Goal: Find specific page/section: Find specific page/section

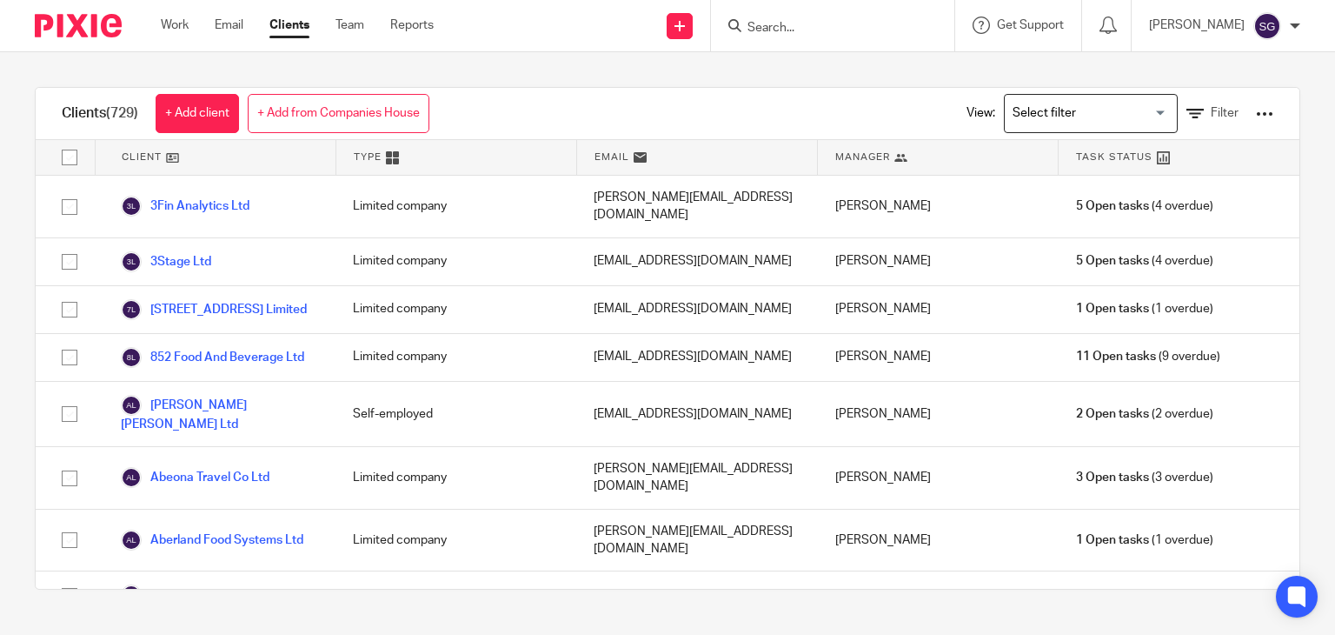
click at [779, 29] on input "Search" at bounding box center [824, 29] width 156 height 16
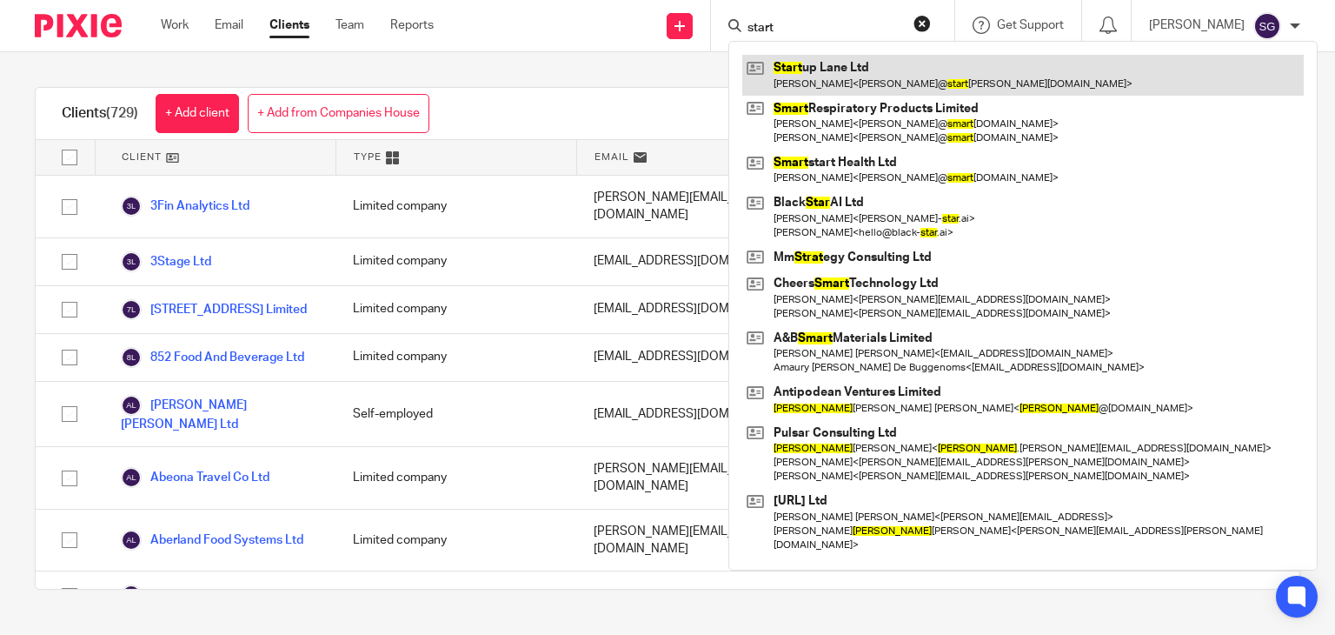
type input "start"
click at [805, 64] on link at bounding box center [1023, 75] width 562 height 40
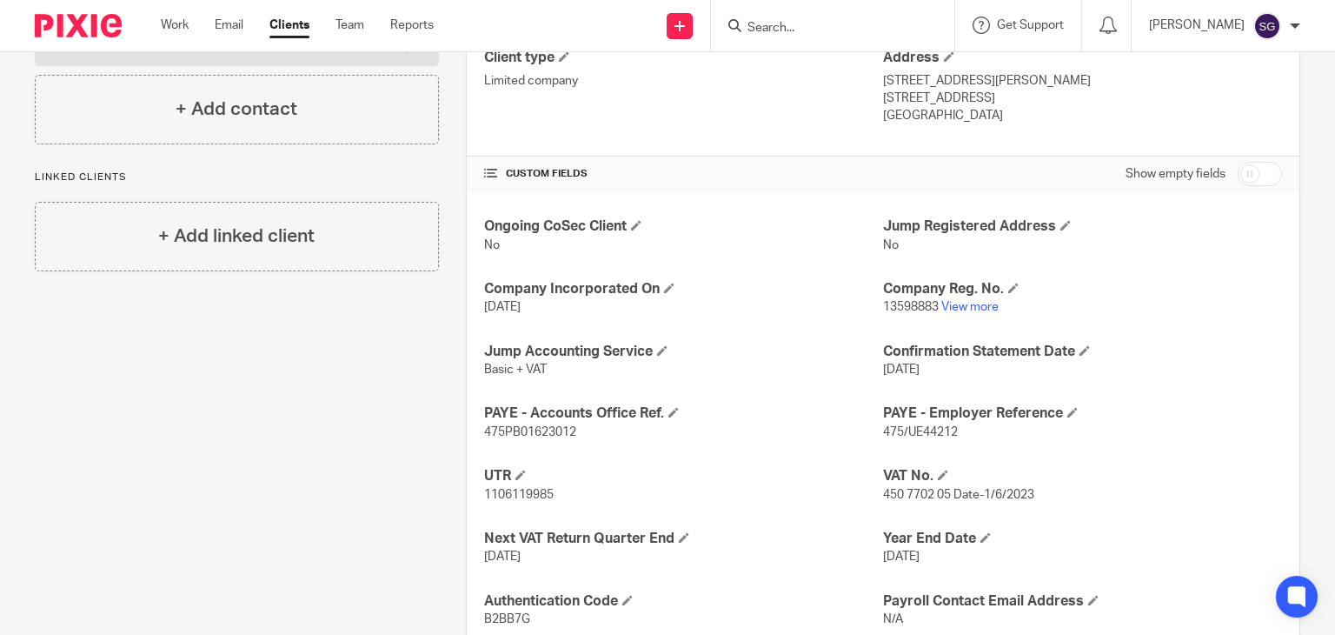
scroll to position [494, 0]
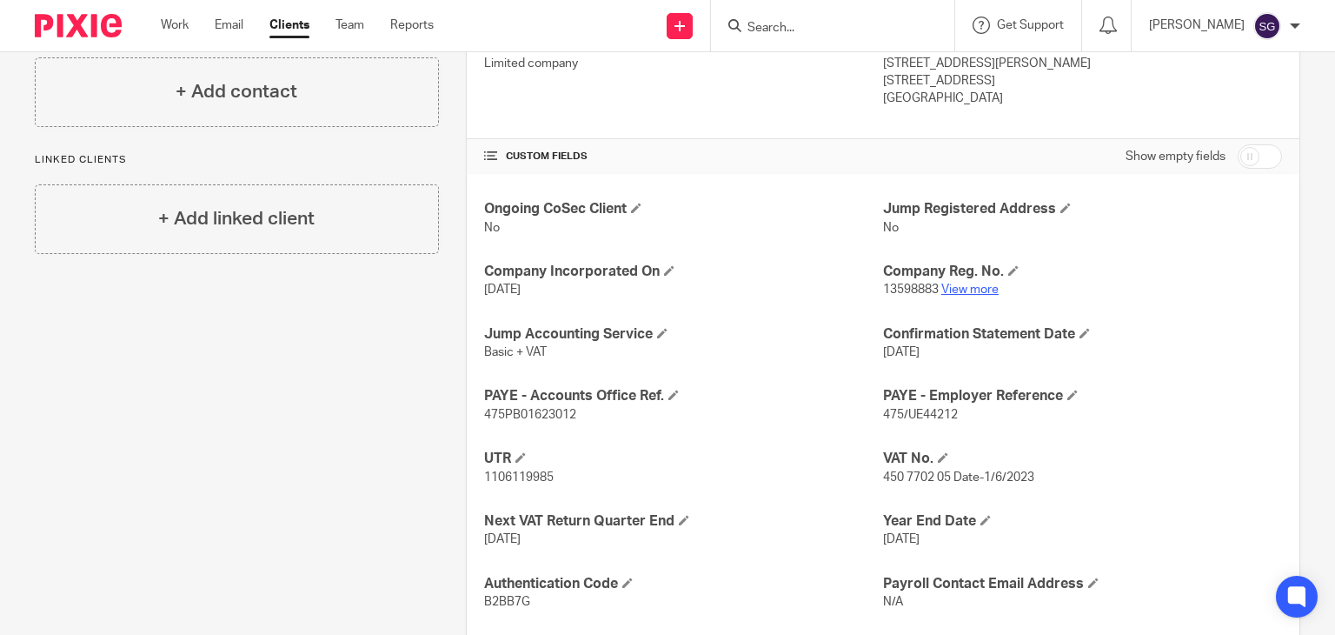
click at [961, 288] on link "View more" at bounding box center [969, 289] width 57 height 12
click at [768, 35] on input "Search" at bounding box center [824, 29] width 156 height 16
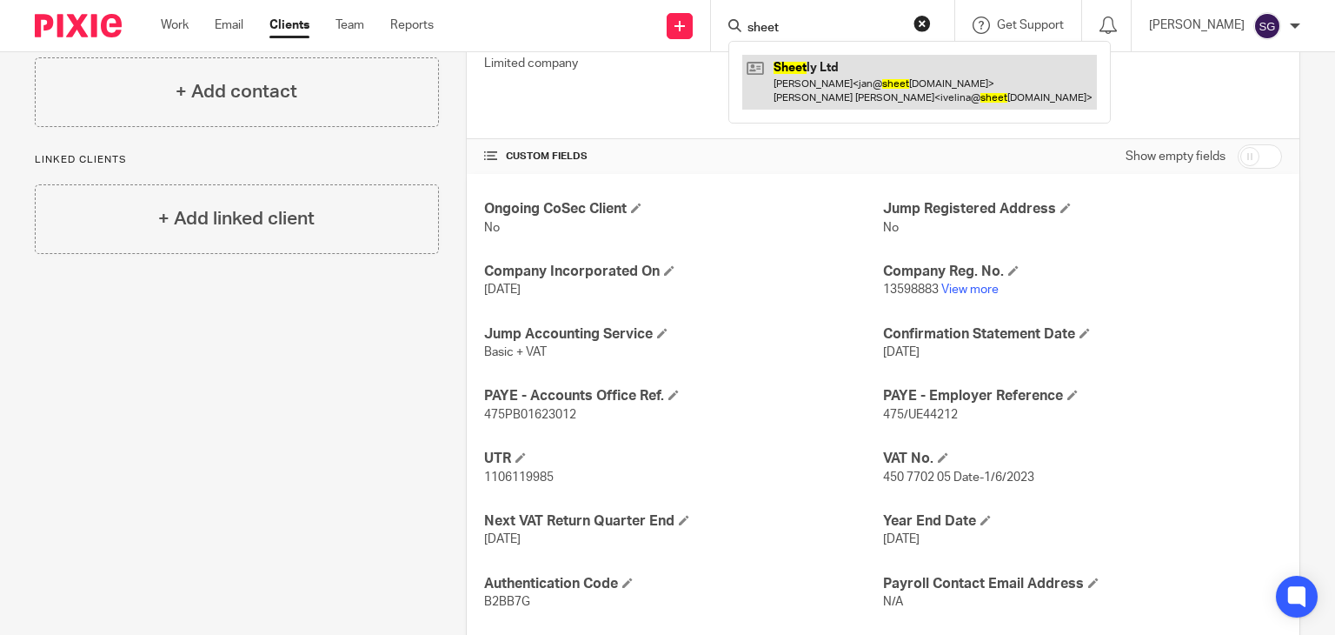
type input "sheet"
click at [811, 74] on link at bounding box center [919, 82] width 355 height 54
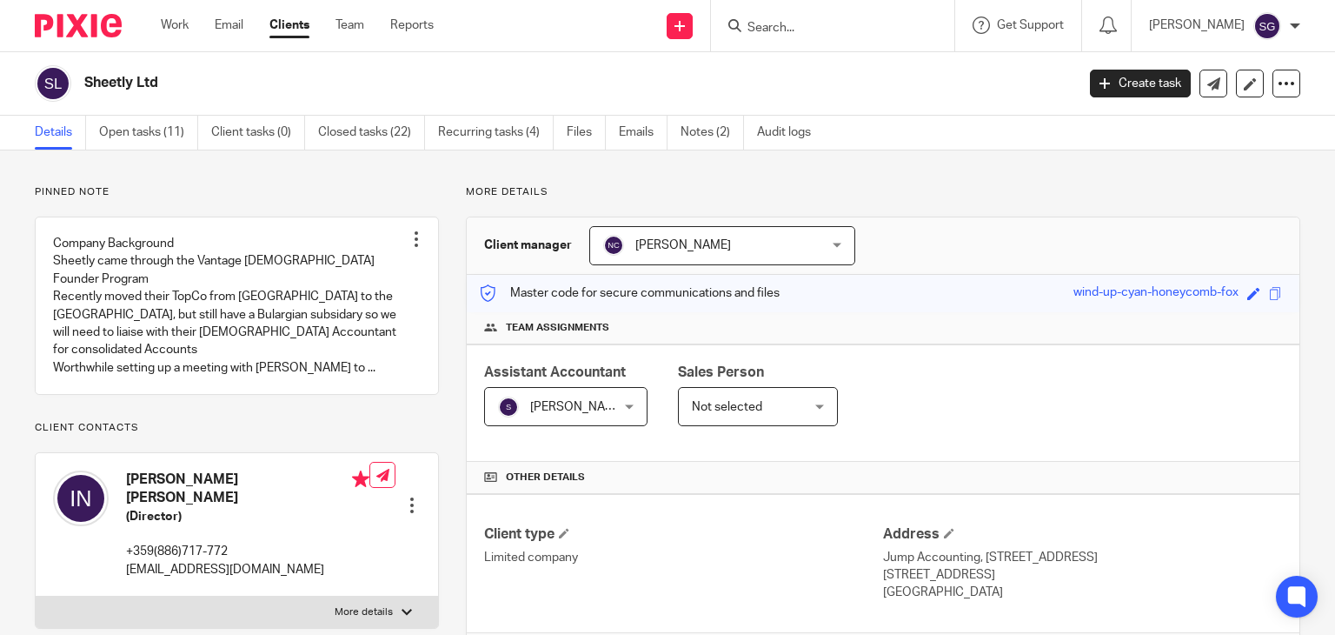
scroll to position [417, 0]
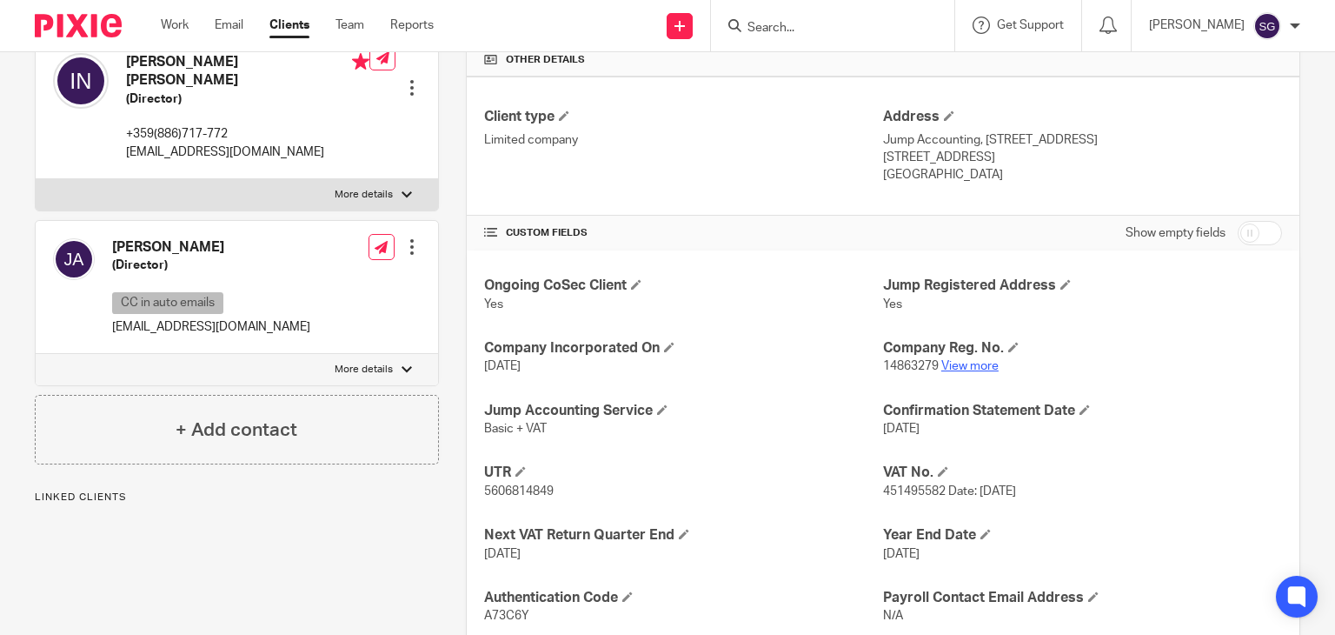
click at [963, 367] on link "View more" at bounding box center [969, 366] width 57 height 12
click at [777, 23] on input "Search" at bounding box center [824, 29] width 156 height 16
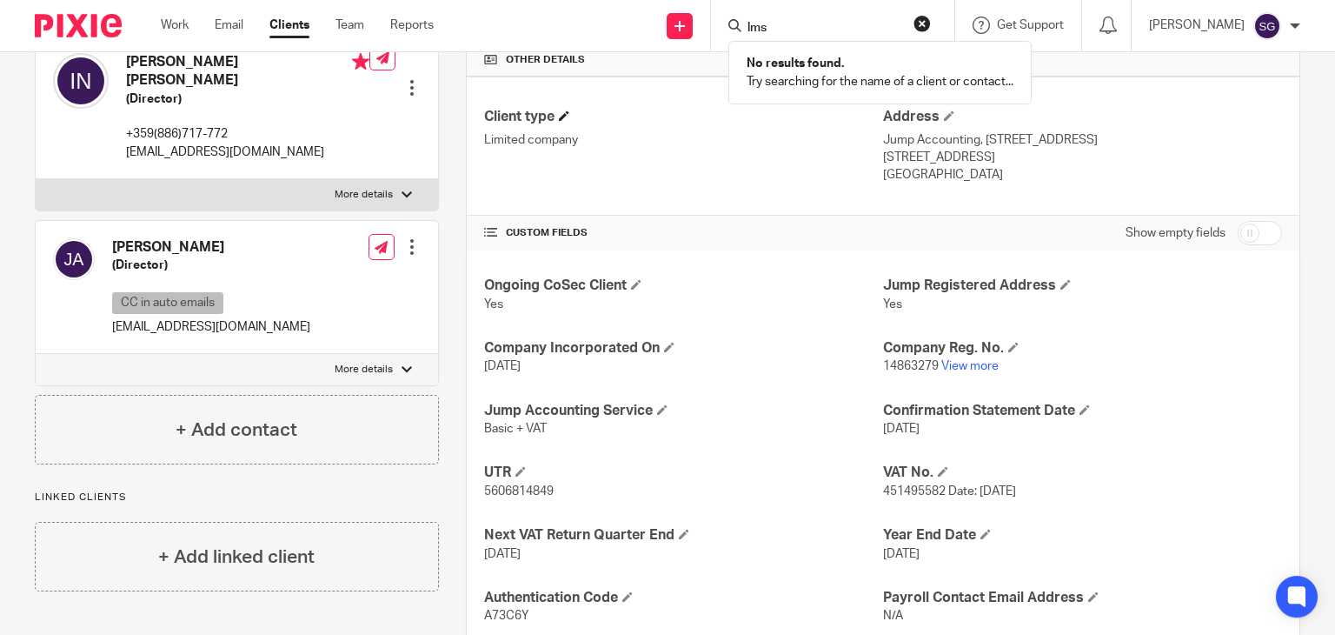
type input "lms"
click at [794, 32] on input "lms" at bounding box center [824, 29] width 156 height 16
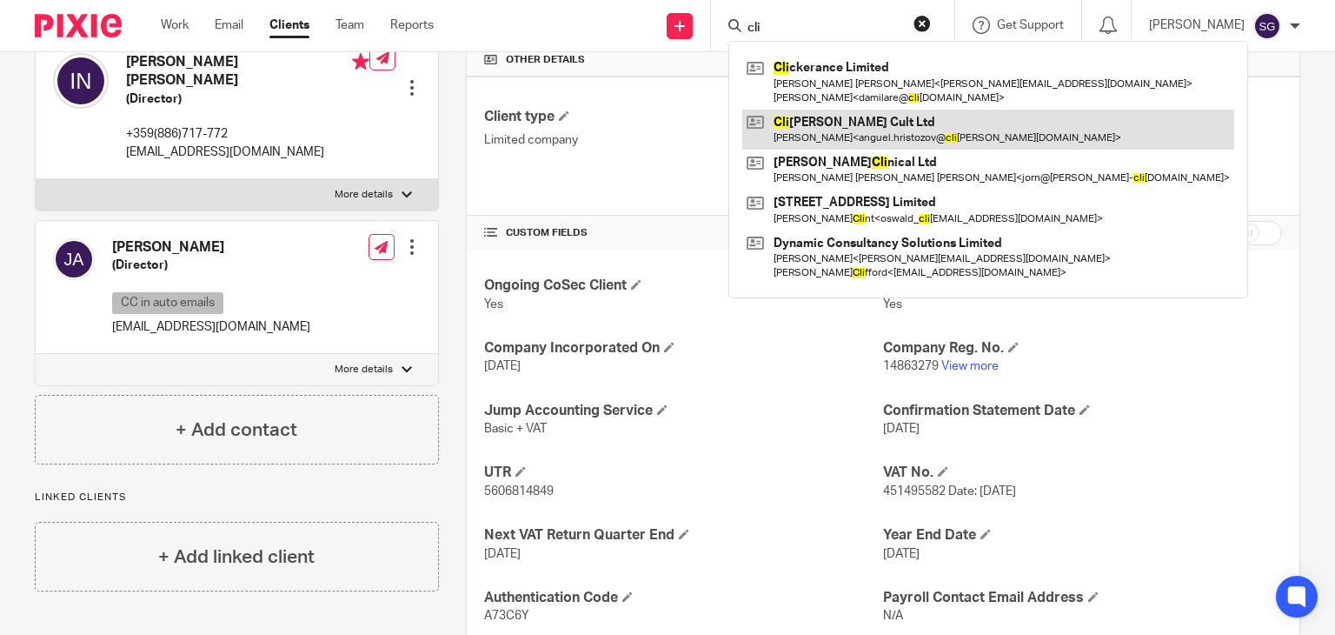
type input "cli"
click at [829, 123] on link at bounding box center [988, 130] width 492 height 40
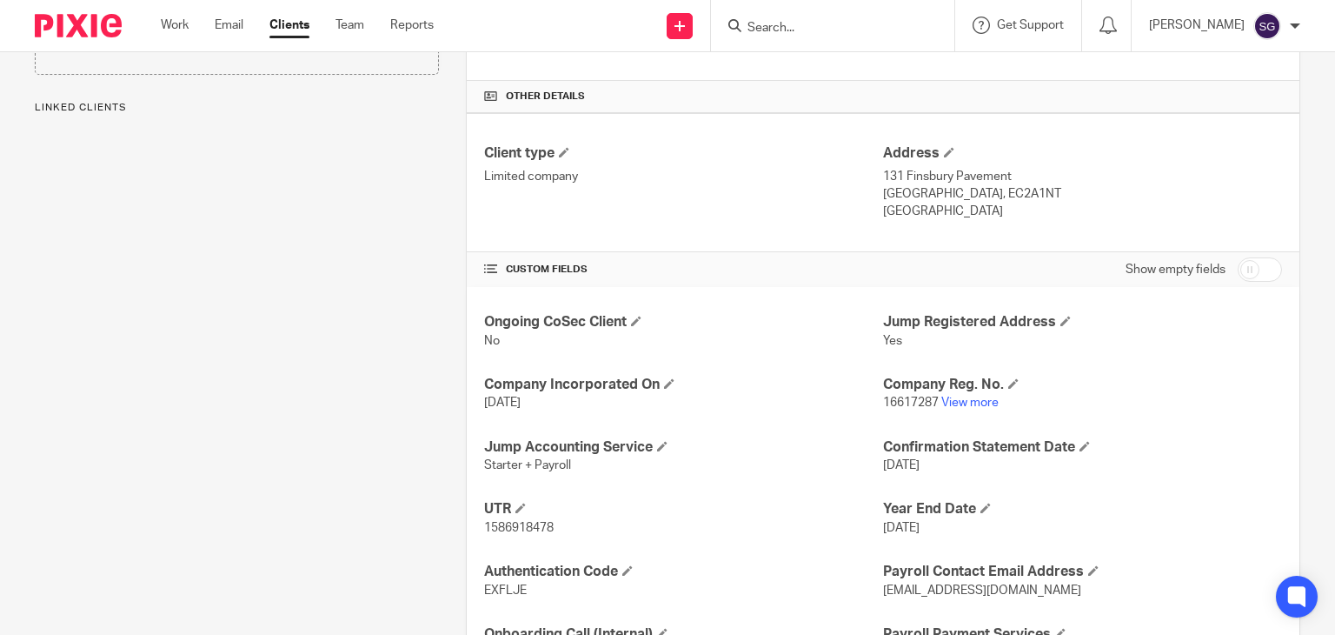
scroll to position [382, 0]
click at [973, 397] on link "View more" at bounding box center [969, 402] width 57 height 12
click at [782, 23] on input "Search" at bounding box center [824, 29] width 156 height 16
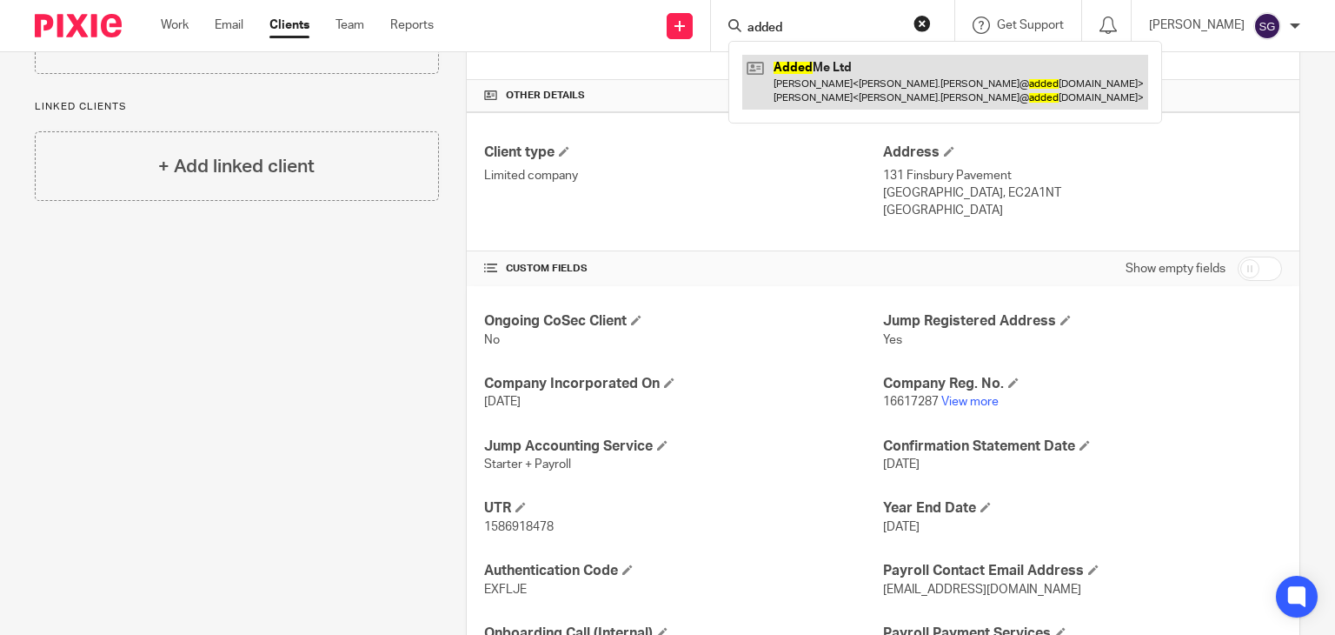
type input "added"
click at [797, 71] on link at bounding box center [945, 82] width 406 height 54
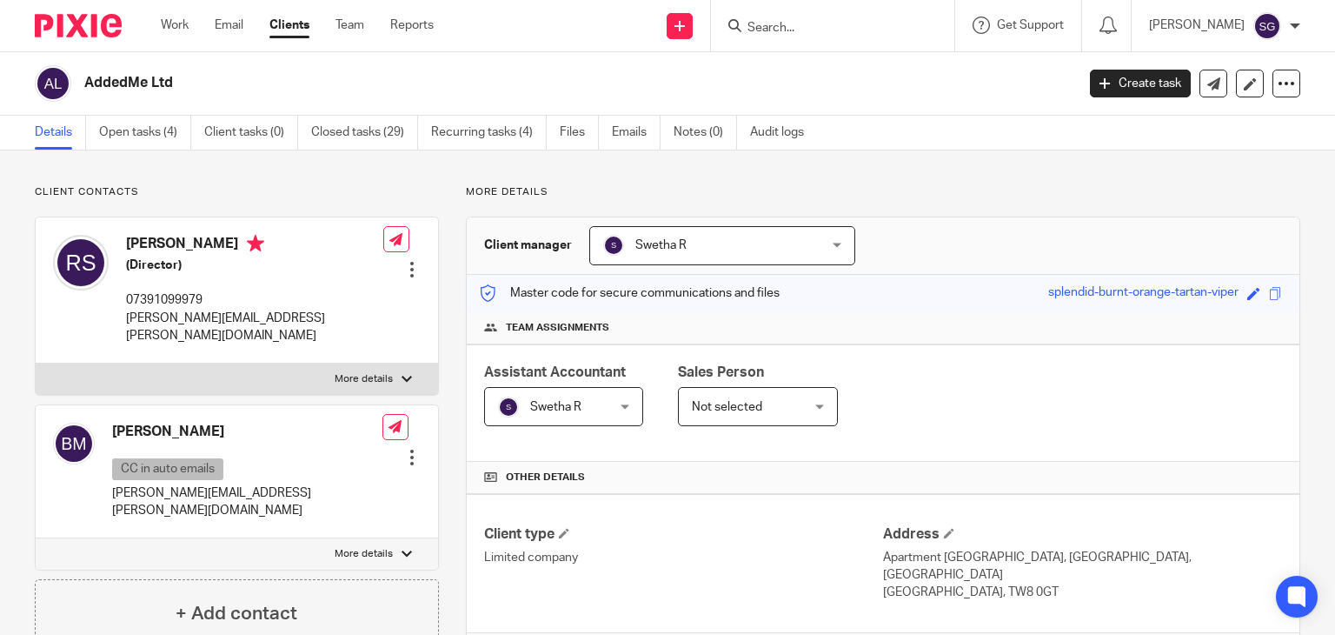
scroll to position [231, 0]
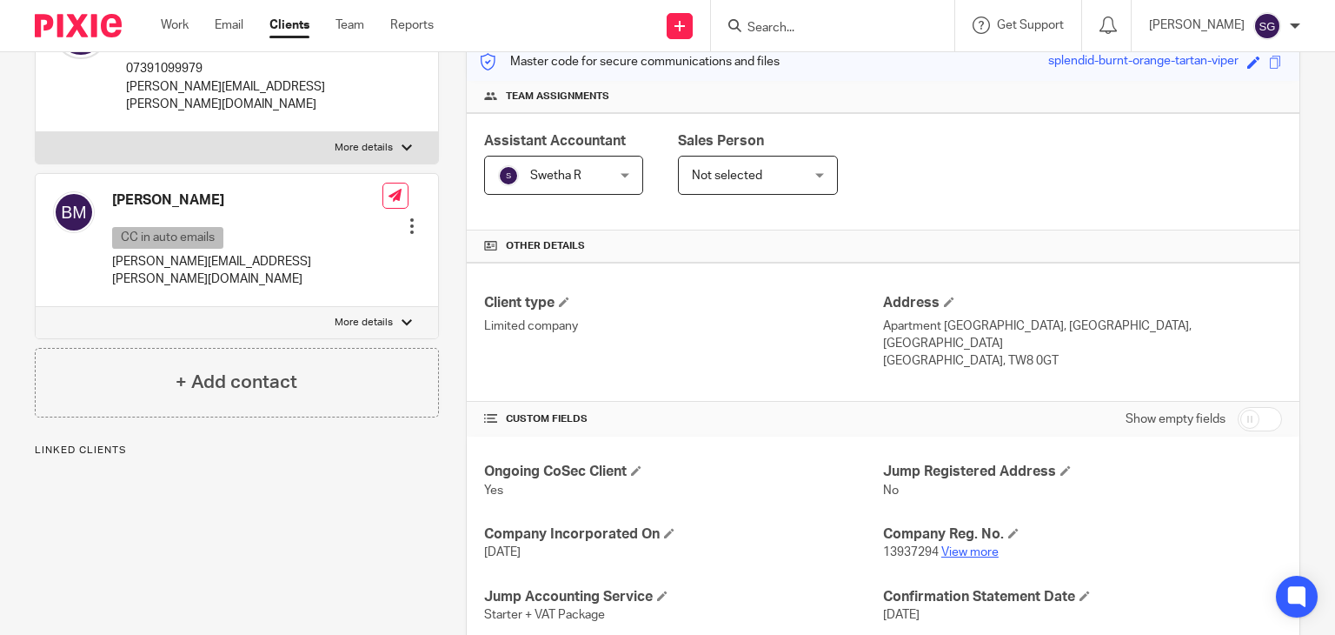
click at [953, 546] on link "View more" at bounding box center [969, 552] width 57 height 12
click at [758, 21] on input "Search" at bounding box center [824, 29] width 156 height 16
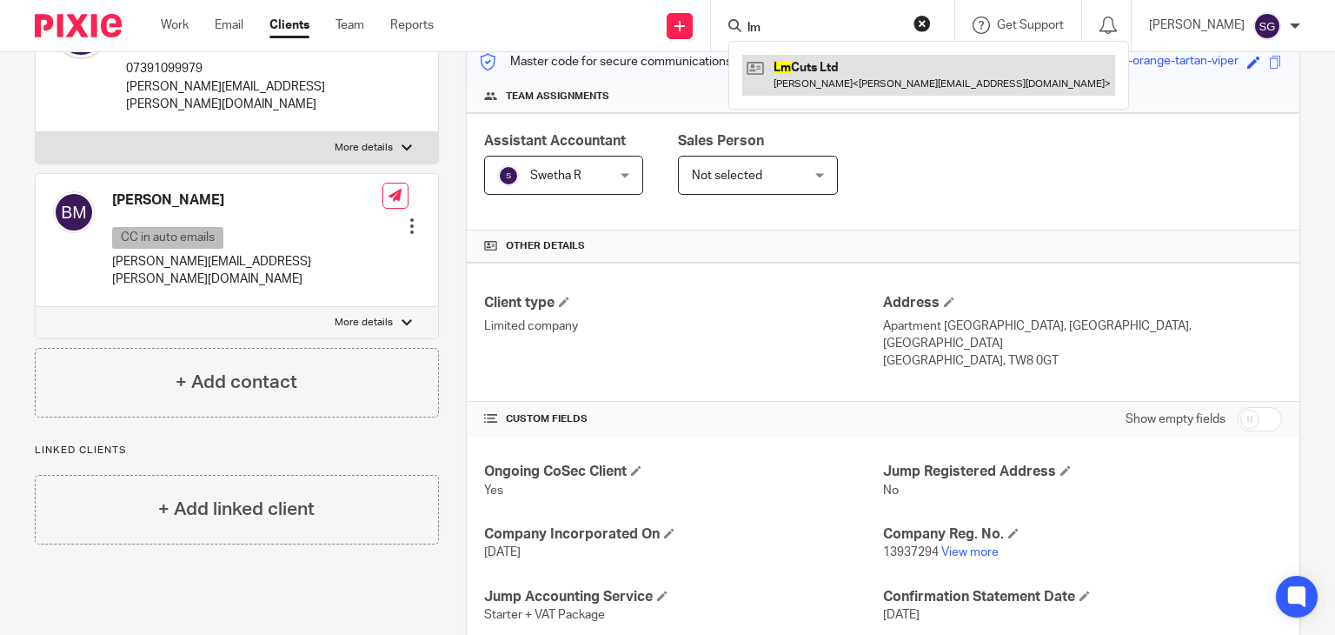
type input "lm"
click at [832, 63] on link at bounding box center [928, 75] width 373 height 40
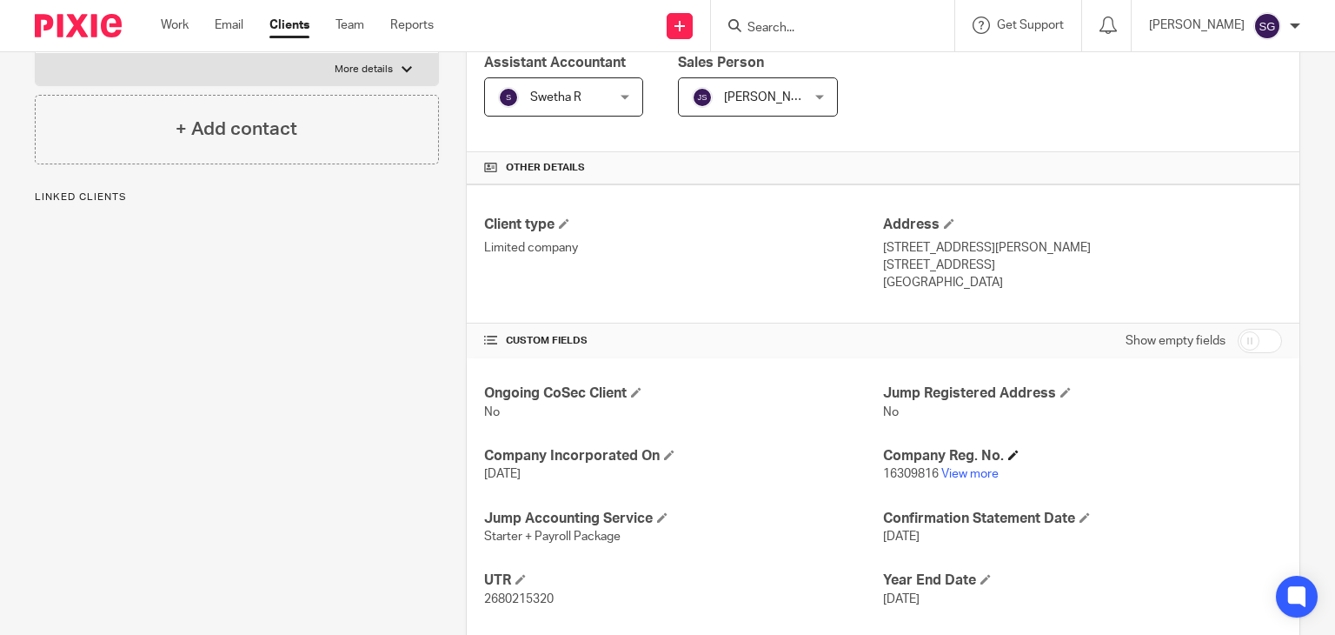
scroll to position [341, 0]
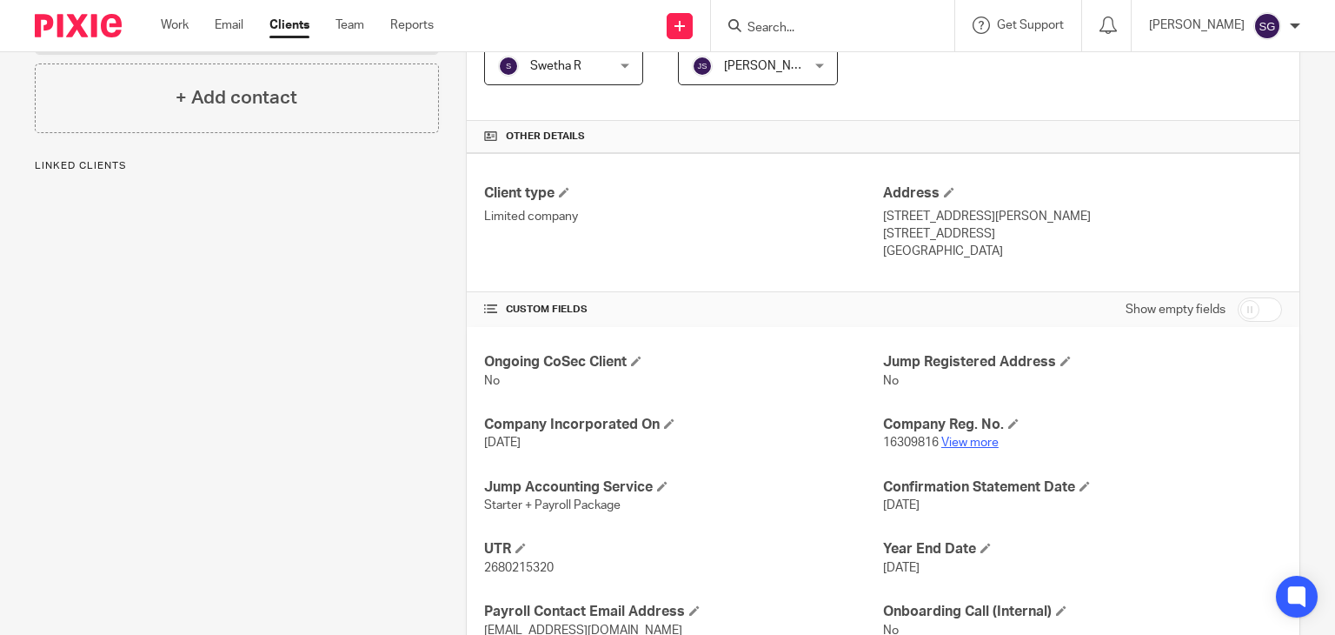
click at [949, 444] on link "View more" at bounding box center [969, 442] width 57 height 12
click at [781, 25] on input "Search" at bounding box center [824, 29] width 156 height 16
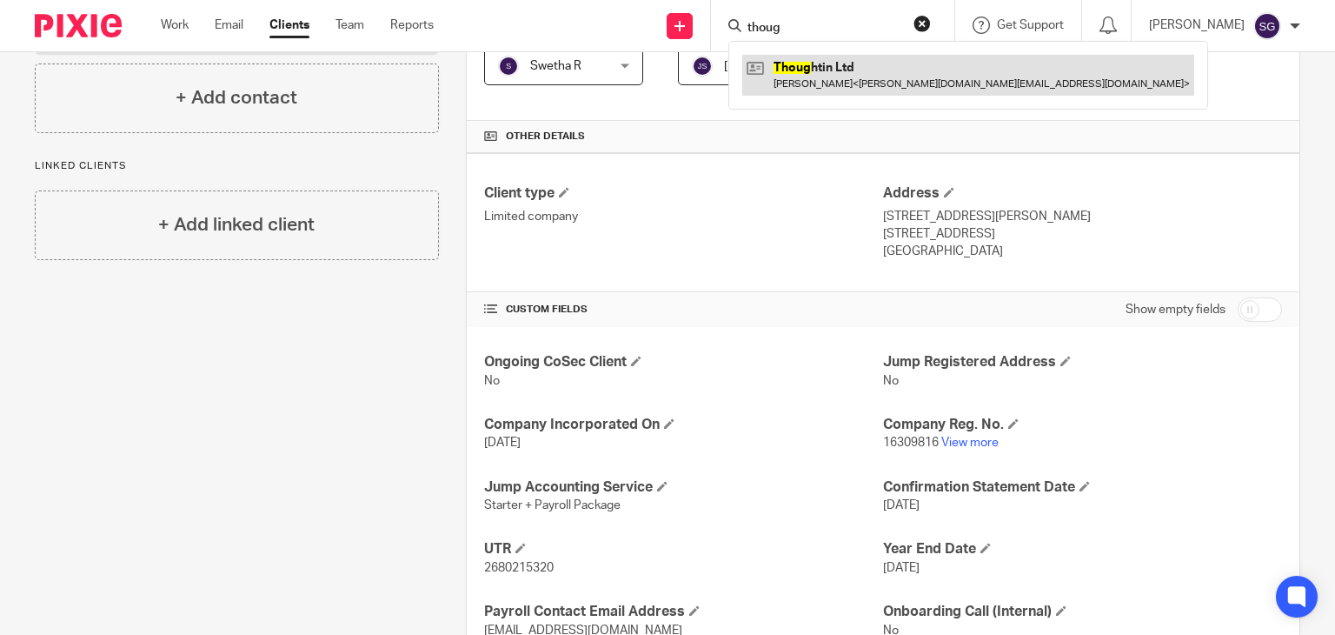
type input "thoug"
click at [800, 66] on link at bounding box center [968, 75] width 452 height 40
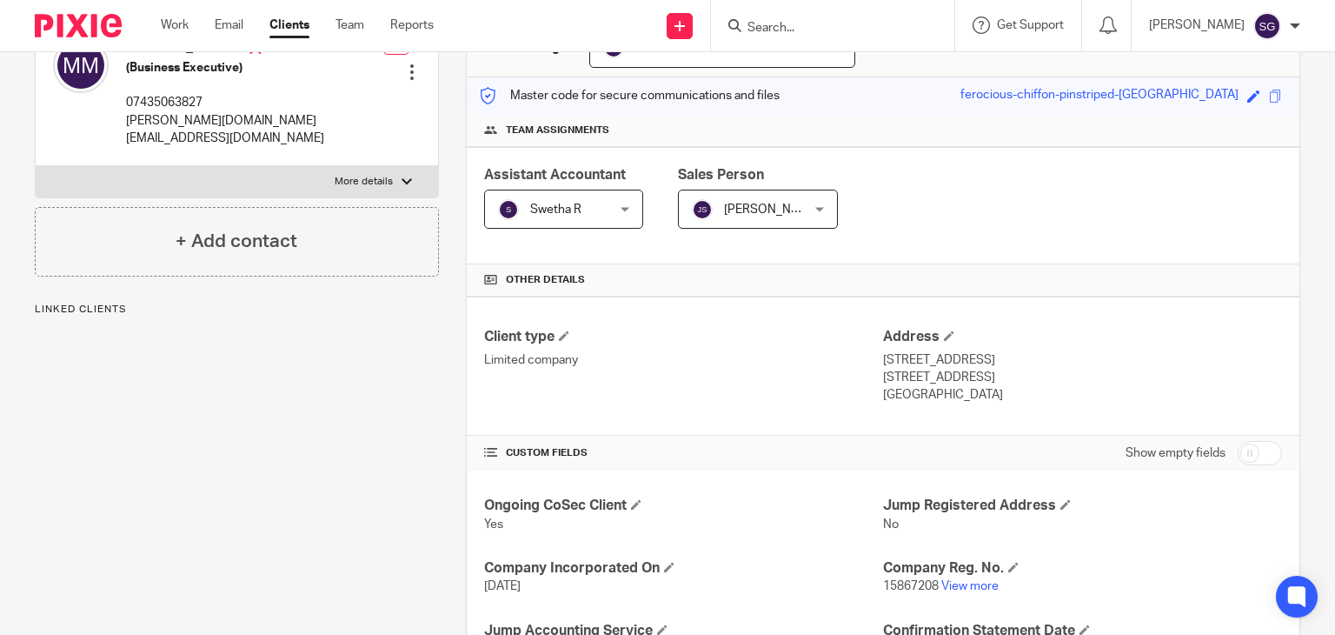
scroll to position [198, 0]
click at [967, 583] on link "View more" at bounding box center [969, 585] width 57 height 12
click at [761, 29] on input "d" at bounding box center [824, 29] width 156 height 16
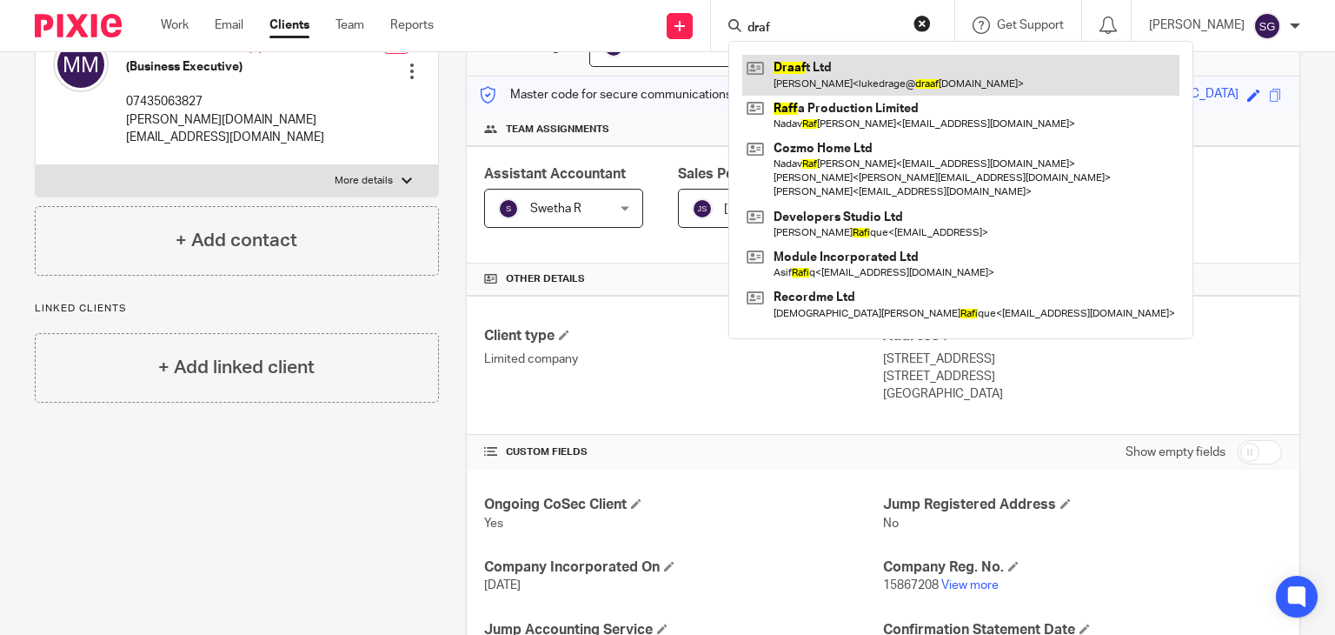
type input "draf"
click at [794, 93] on link at bounding box center [960, 75] width 437 height 40
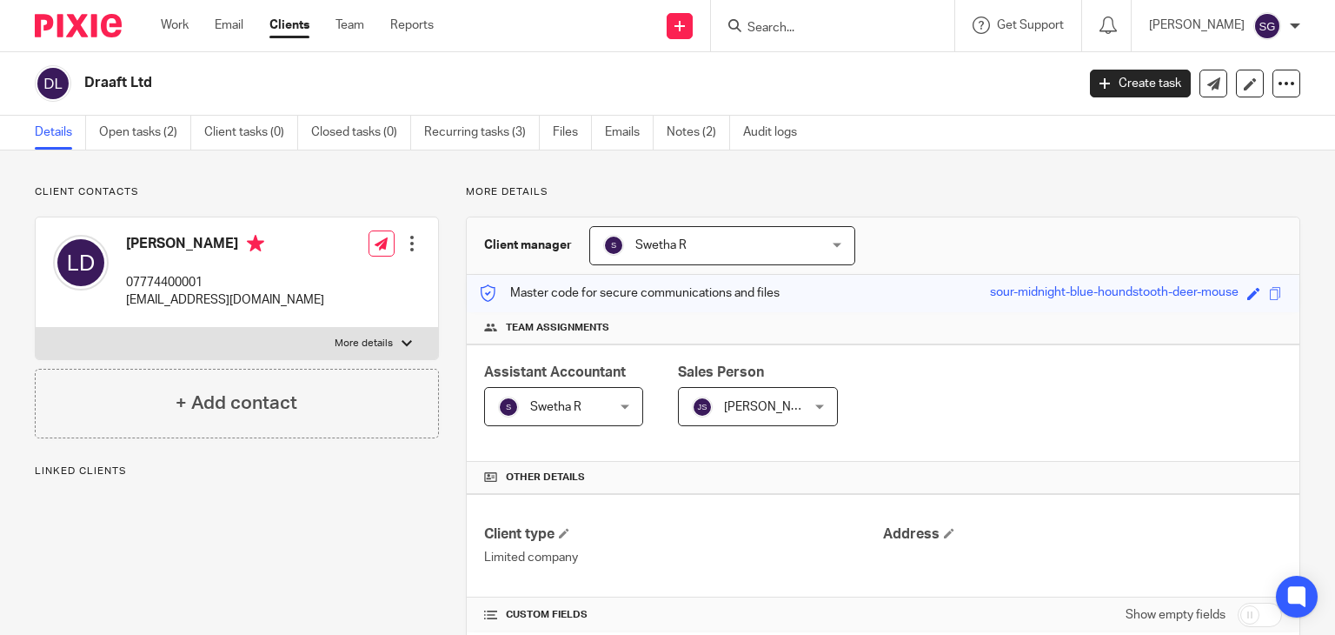
scroll to position [432, 0]
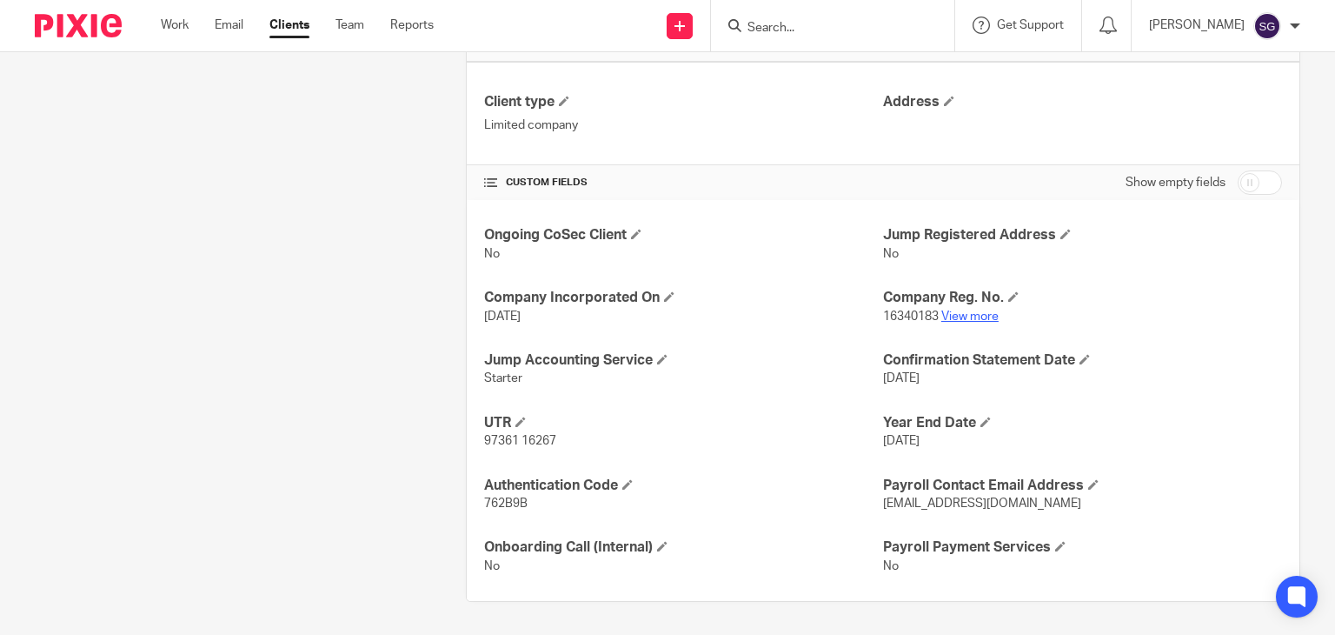
click at [961, 314] on link "View more" at bounding box center [969, 316] width 57 height 12
click at [780, 22] on input "Search" at bounding box center [824, 29] width 156 height 16
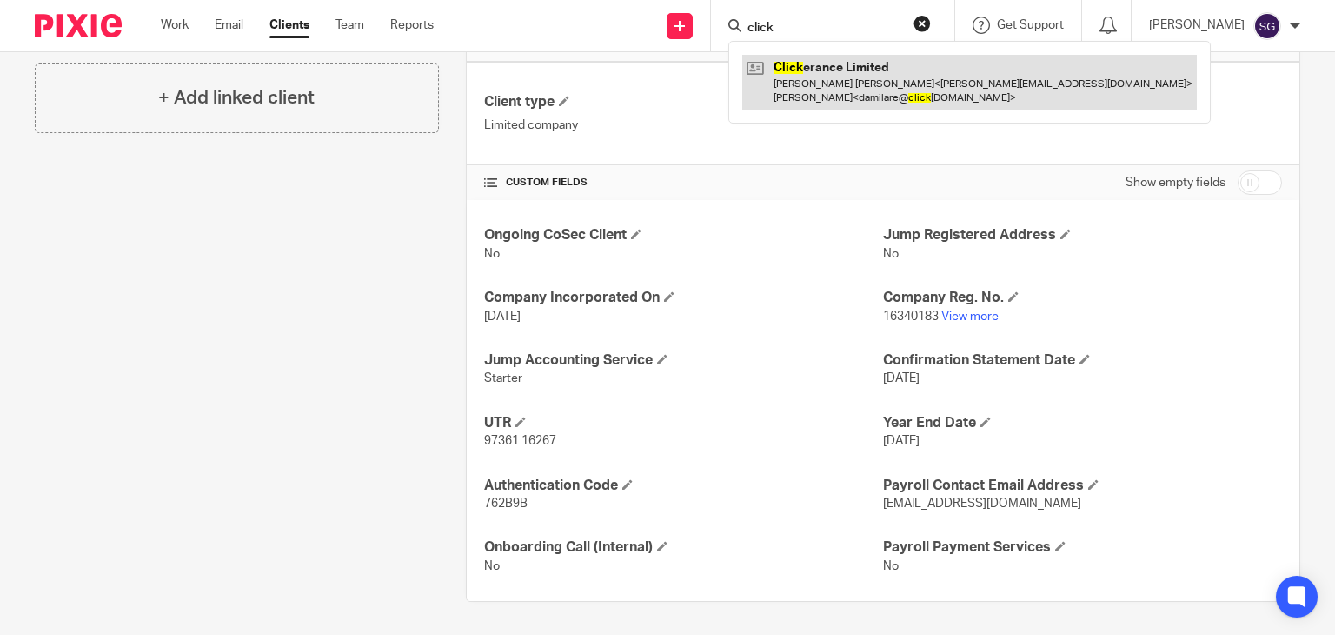
type input "click"
click at [821, 84] on link at bounding box center [969, 82] width 455 height 54
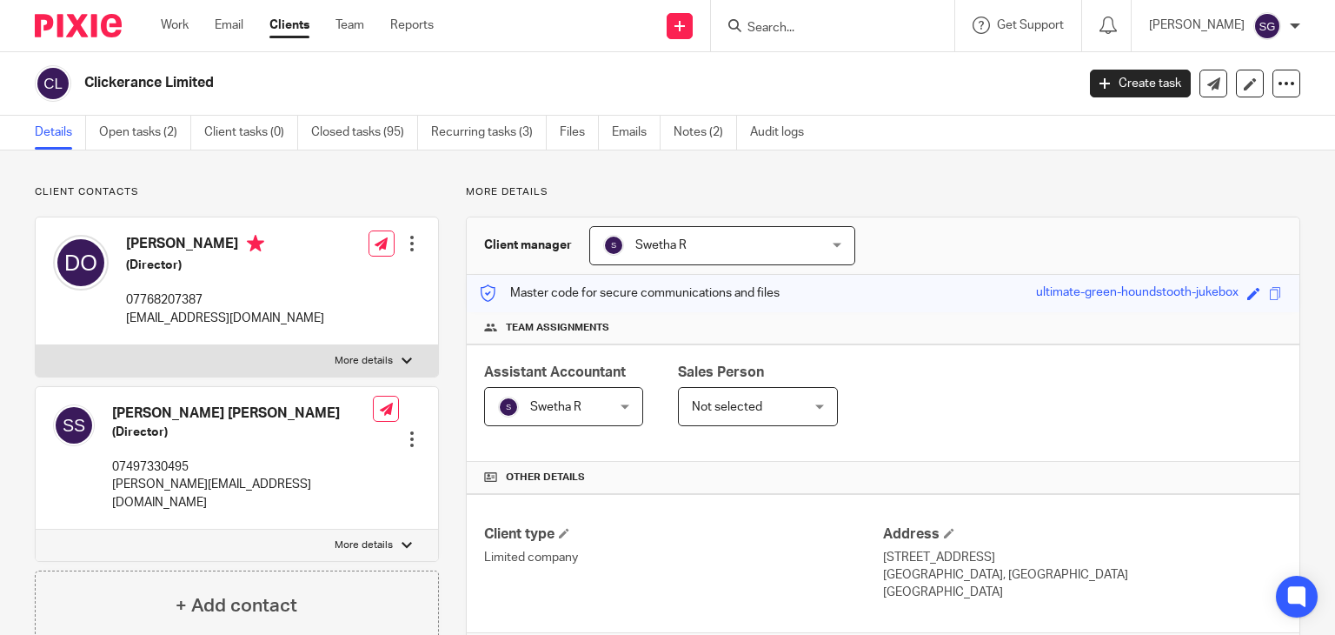
scroll to position [231, 0]
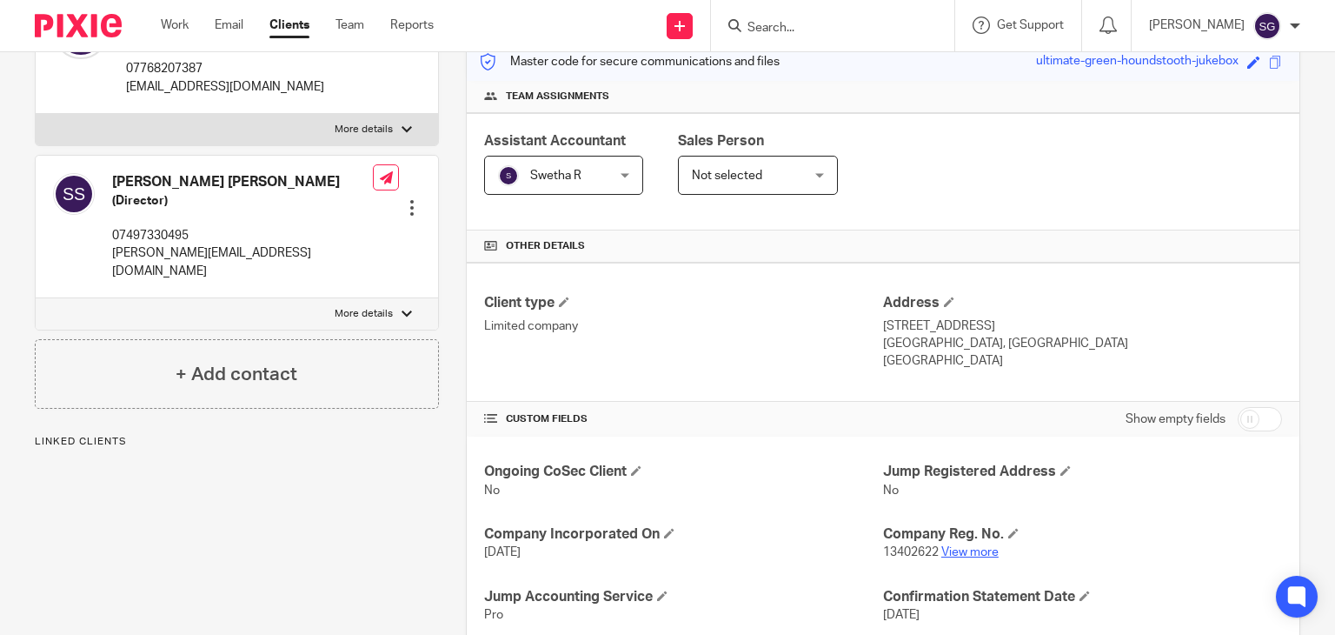
click at [947, 550] on link "View more" at bounding box center [969, 552] width 57 height 12
drag, startPoint x: 768, startPoint y: 18, endPoint x: 773, endPoint y: 30, distance: 12.9
click at [773, 30] on form at bounding box center [838, 26] width 185 height 22
click at [773, 30] on input "a" at bounding box center [824, 29] width 156 height 16
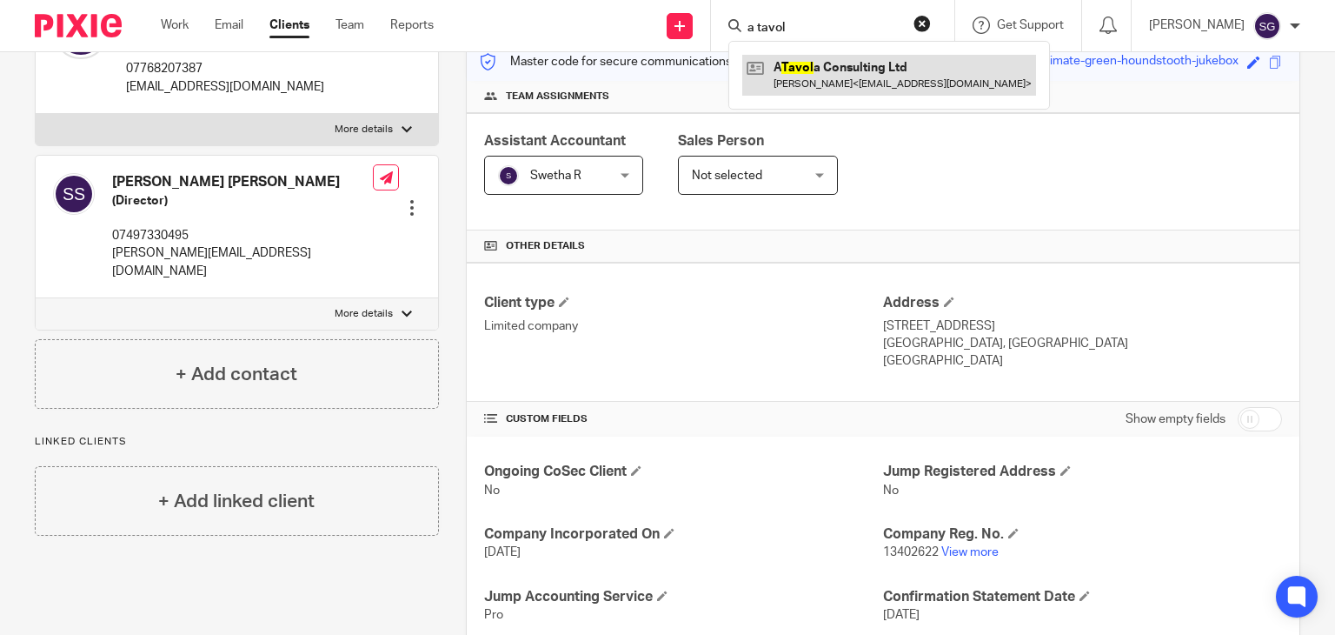
type input "a tavol"
click at [815, 80] on link at bounding box center [889, 75] width 294 height 40
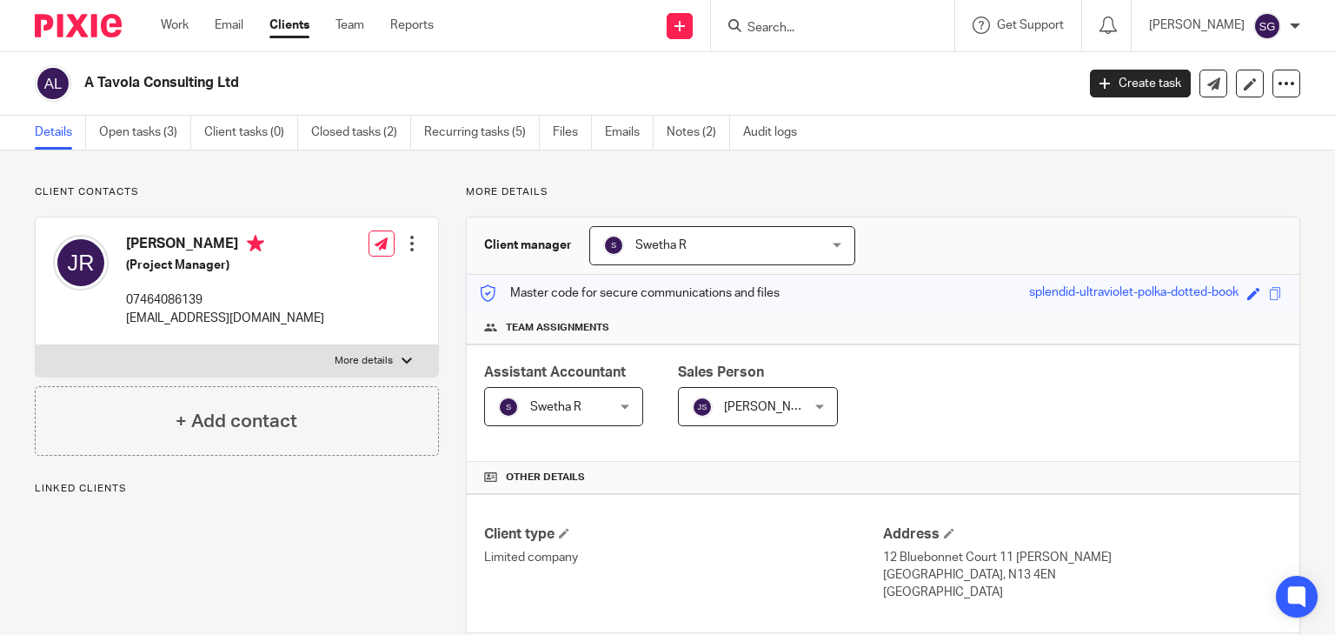
scroll to position [316, 0]
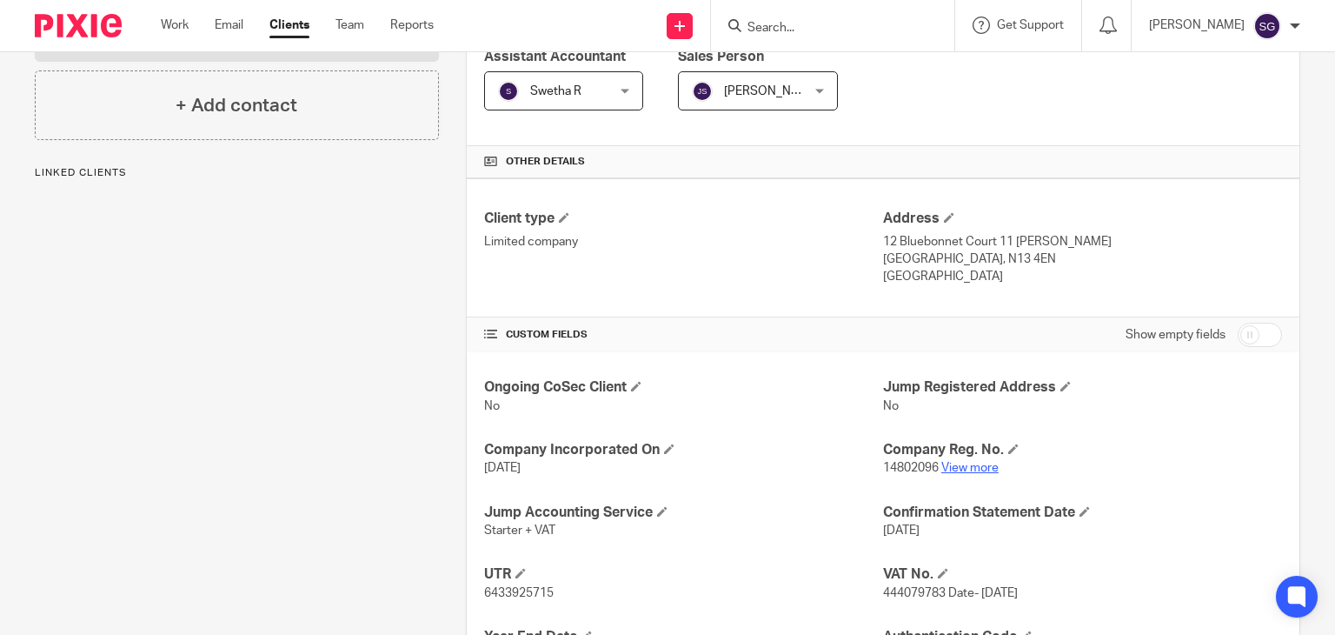
click at [945, 469] on link "View more" at bounding box center [969, 468] width 57 height 12
click at [787, 28] on input "Search" at bounding box center [824, 29] width 156 height 16
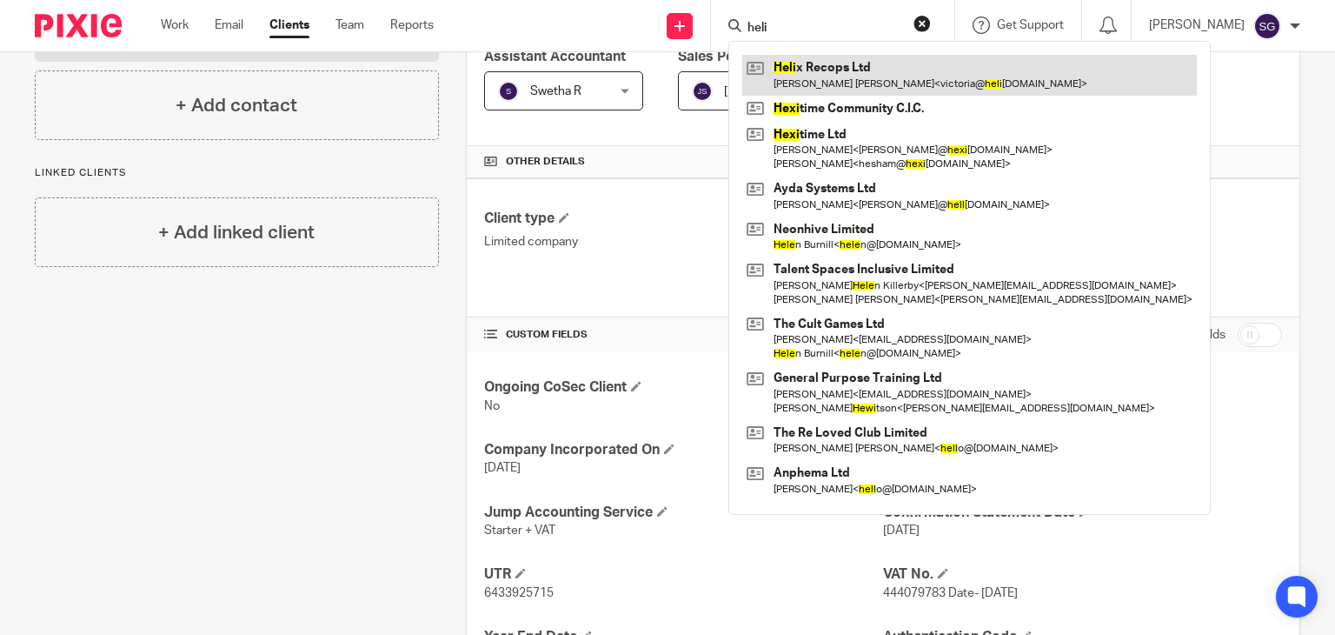
type input "heli"
click at [809, 64] on link at bounding box center [969, 75] width 455 height 40
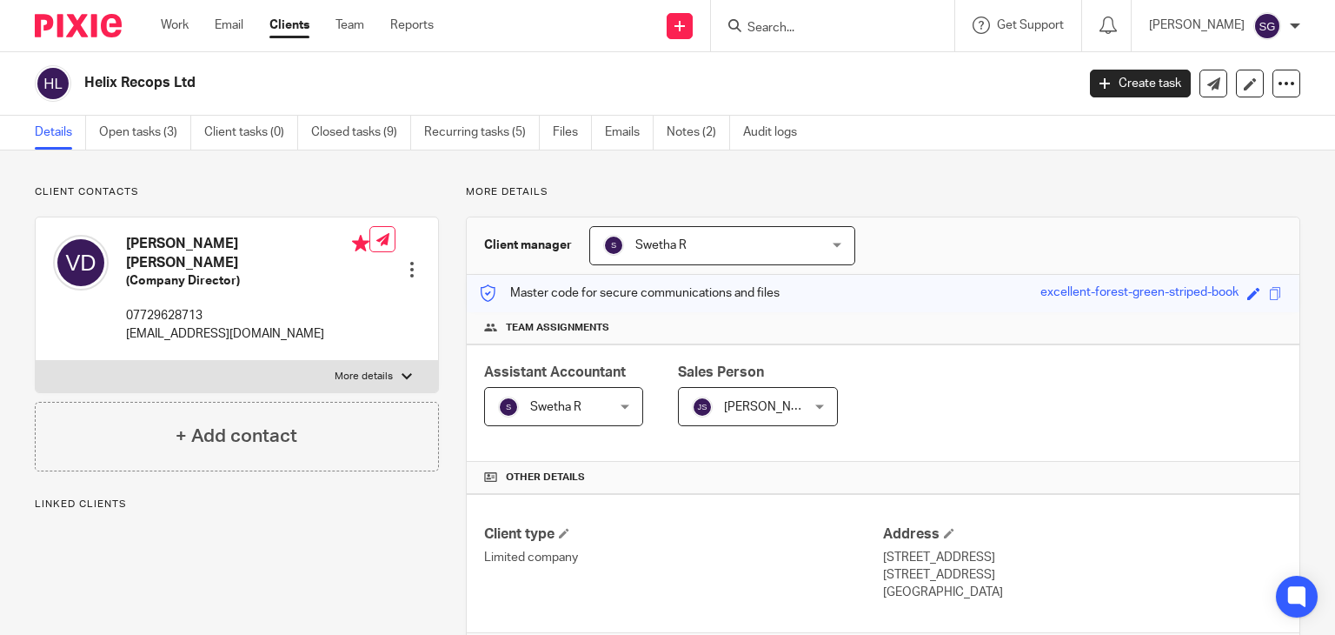
scroll to position [283, 0]
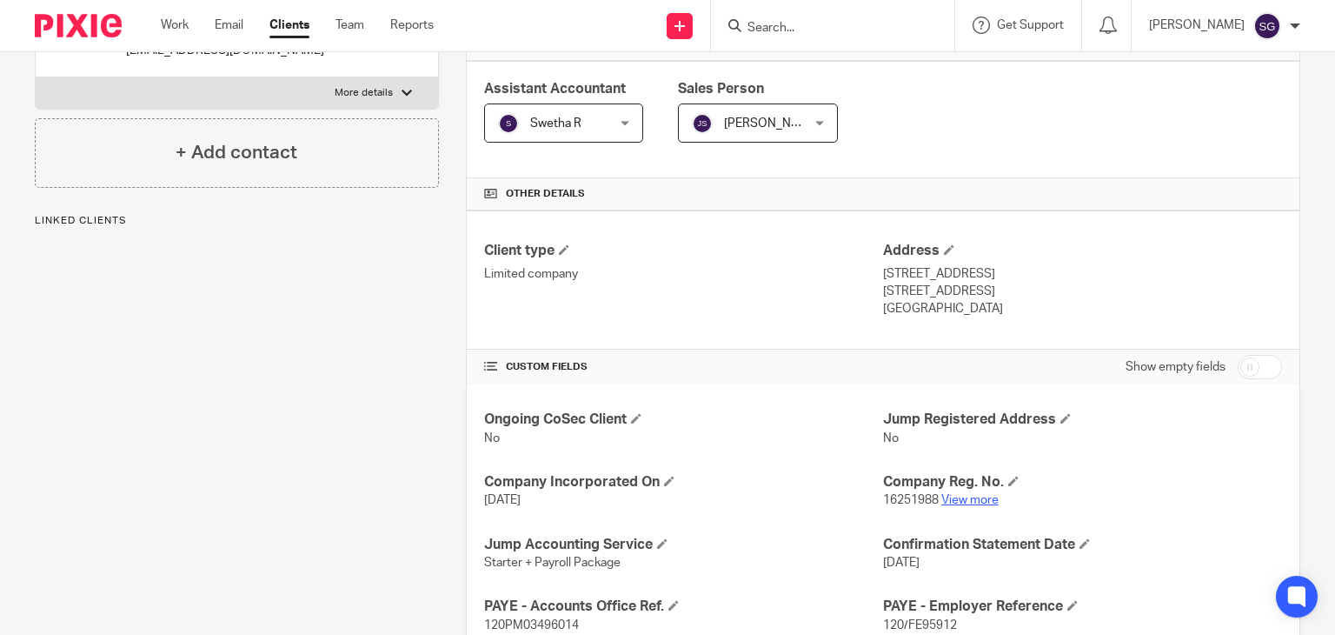
click at [969, 496] on link "View more" at bounding box center [969, 500] width 57 height 12
type input "d"
click at [775, 21] on input "d" at bounding box center [824, 29] width 156 height 16
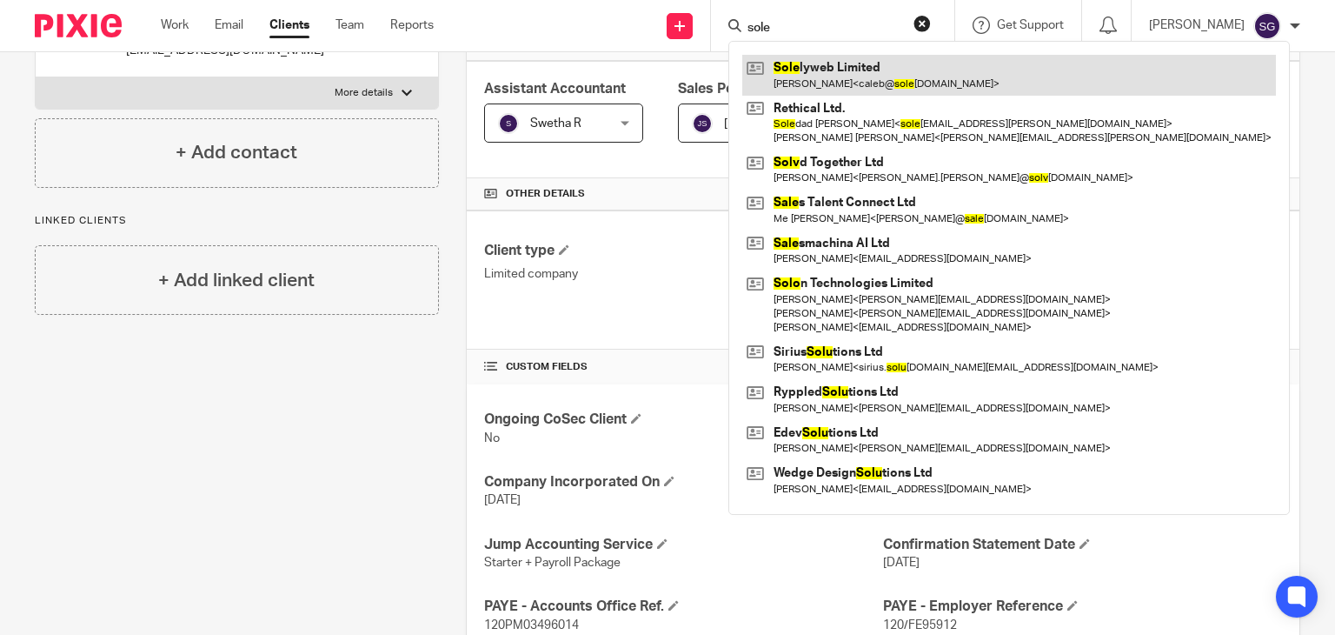
type input "sole"
click at [816, 71] on link at bounding box center [1009, 75] width 534 height 40
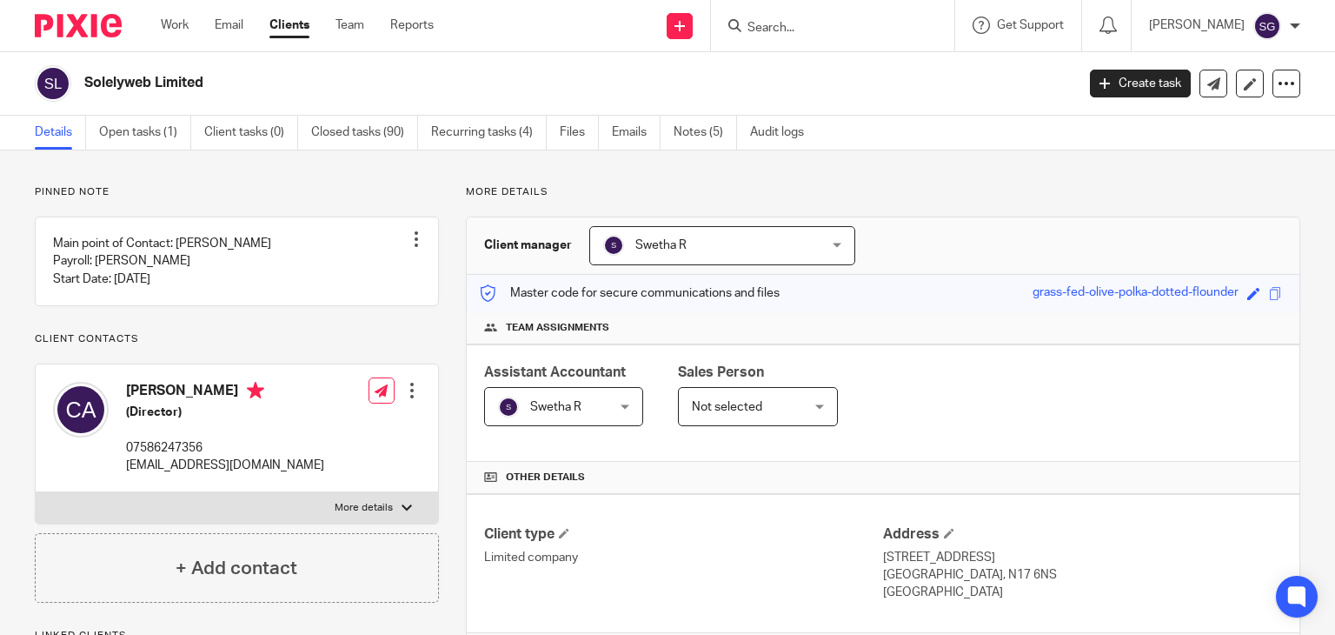
scroll to position [229, 0]
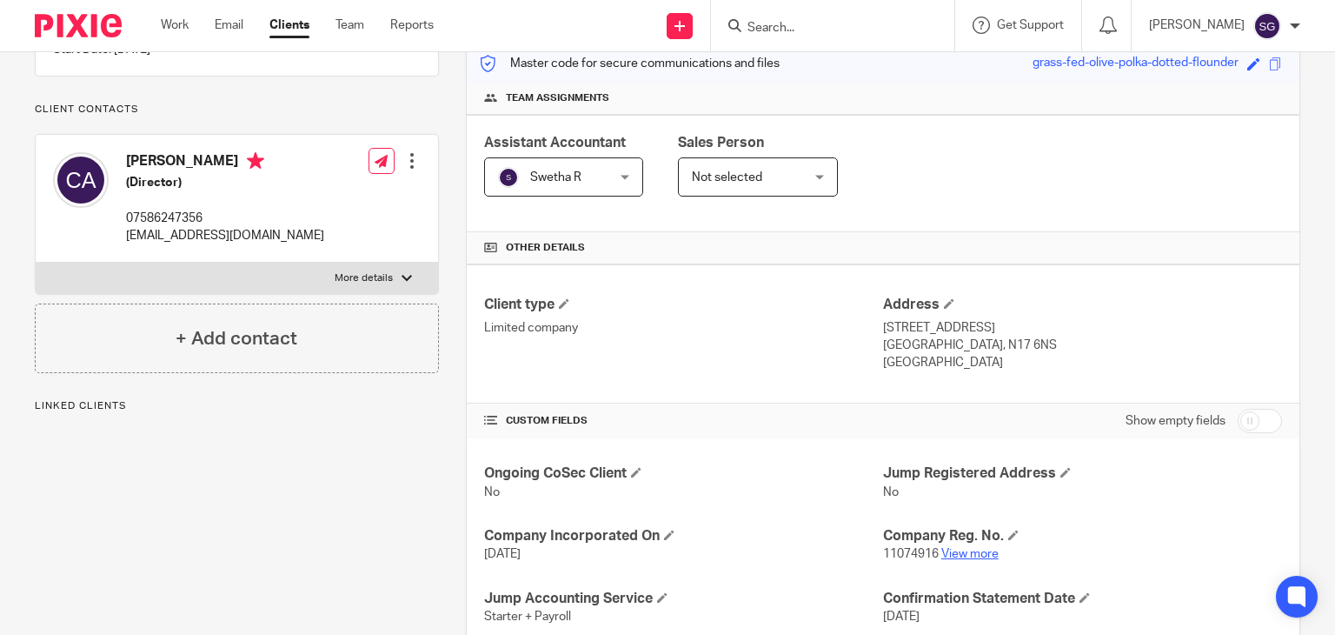
click at [949, 548] on link "View more" at bounding box center [969, 554] width 57 height 12
click at [796, 10] on div at bounding box center [832, 25] width 243 height 51
click at [788, 23] on input "Search" at bounding box center [824, 29] width 156 height 16
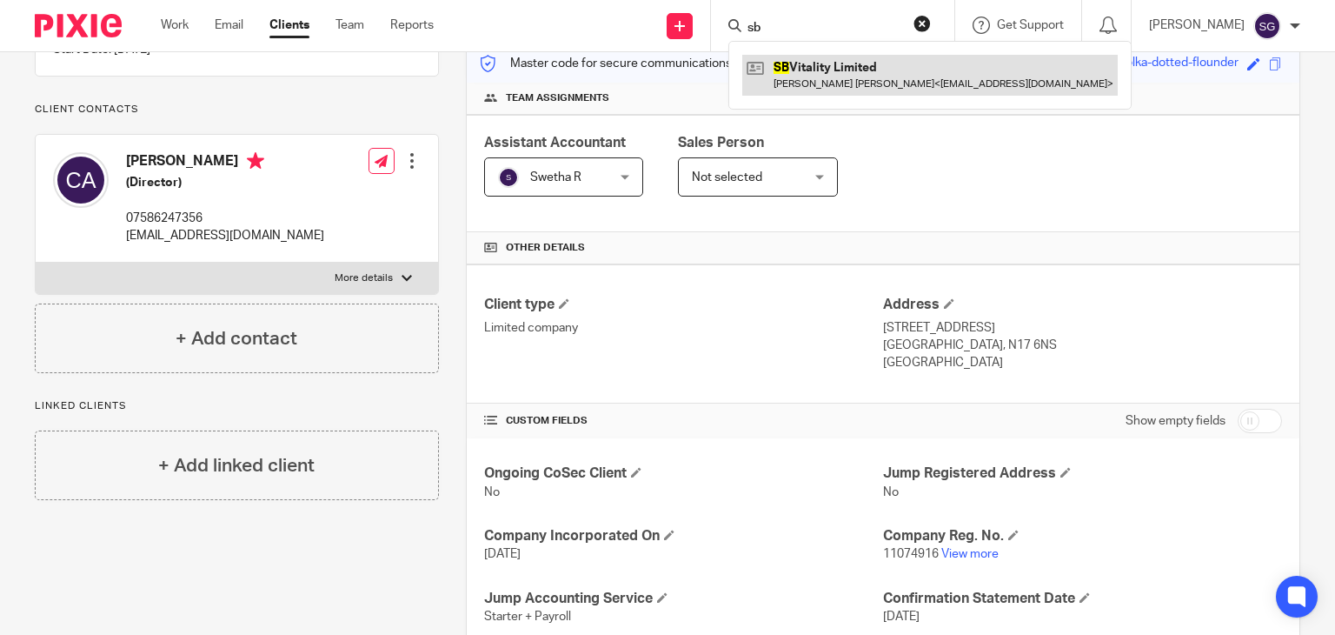
type input "sb"
click at [822, 67] on link at bounding box center [930, 75] width 376 height 40
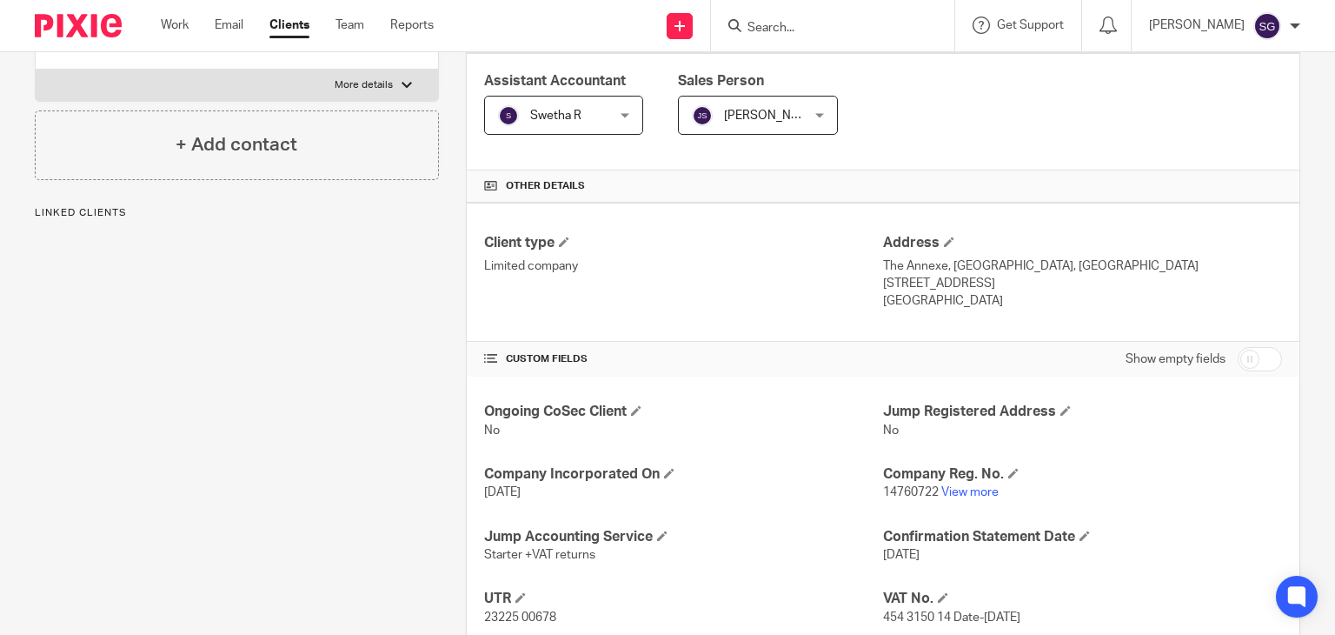
scroll to position [296, 0]
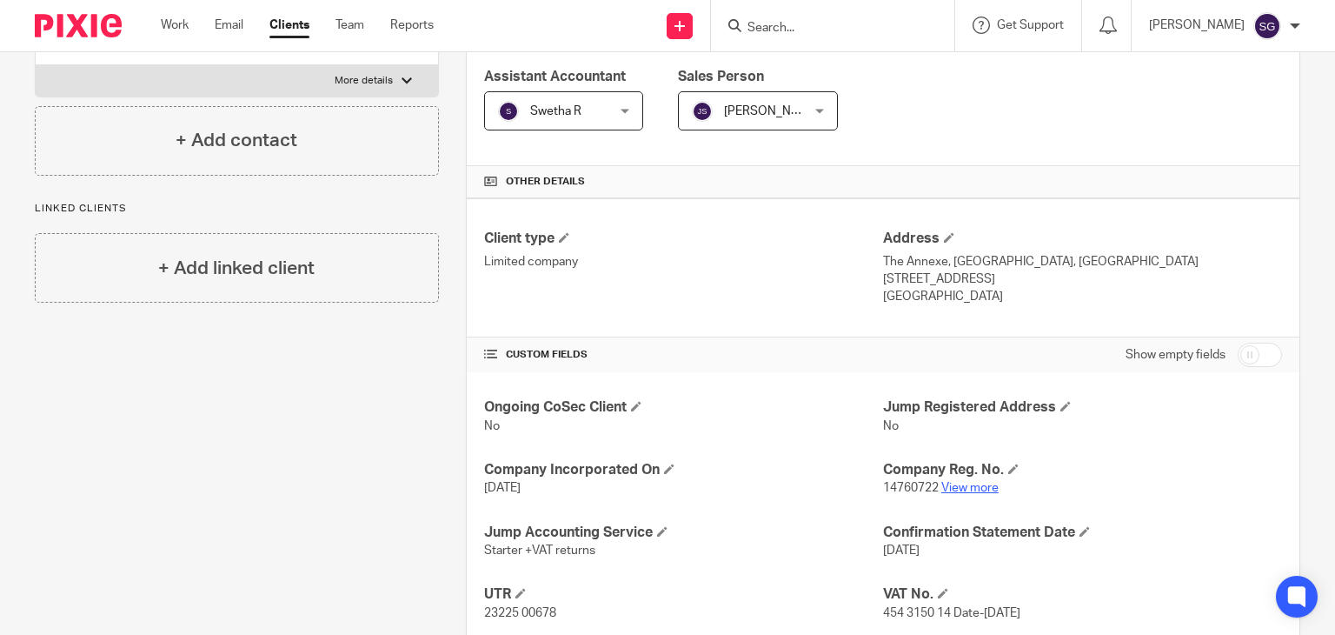
click at [970, 482] on link "View more" at bounding box center [969, 488] width 57 height 12
click at [785, 26] on input "s" at bounding box center [824, 29] width 156 height 16
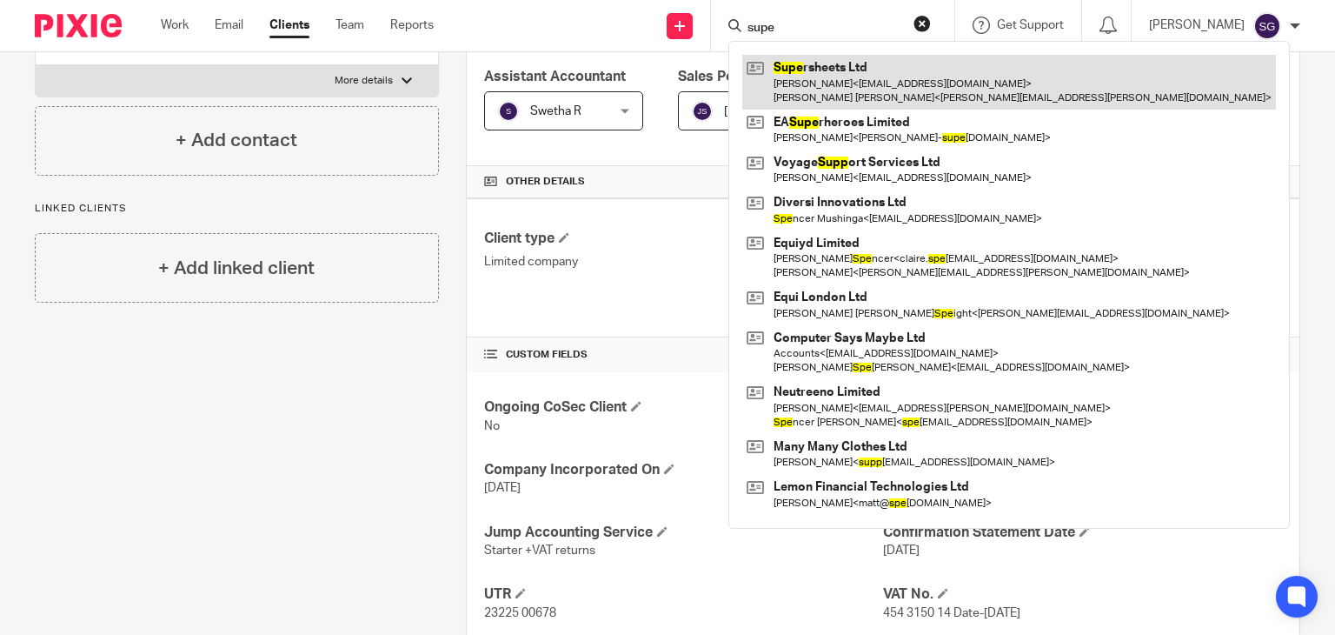
type input "supe"
click at [823, 82] on link at bounding box center [1009, 82] width 534 height 54
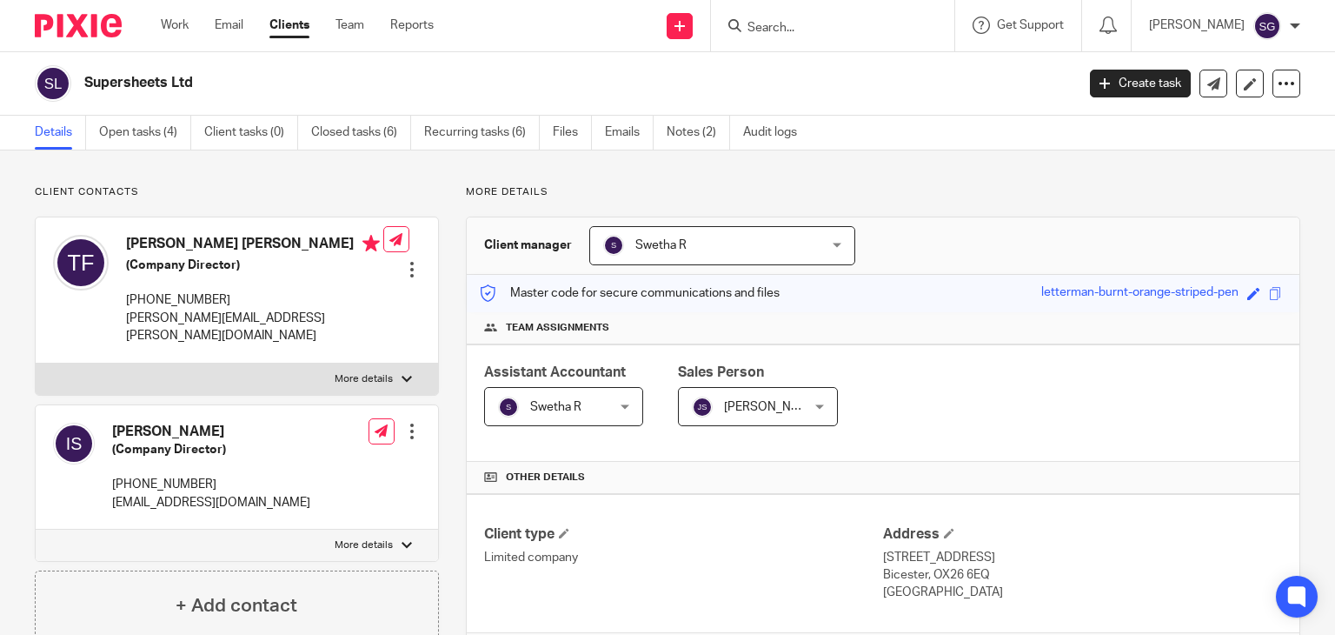
scroll to position [353, 0]
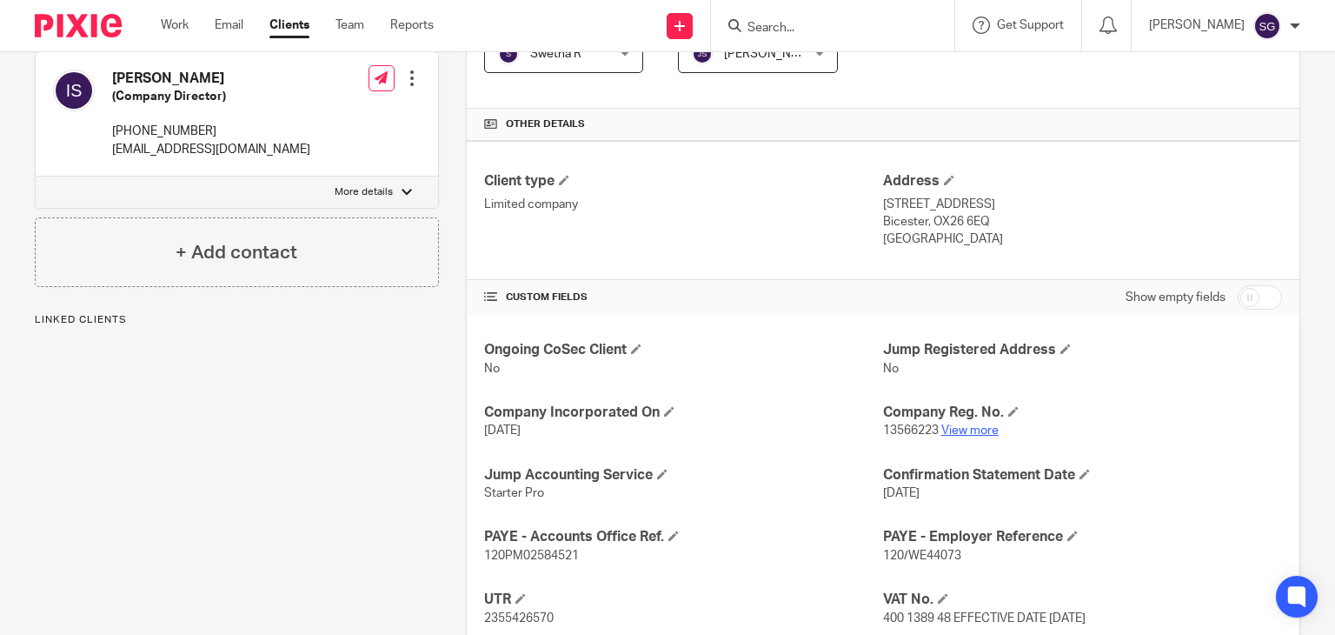
click at [963, 426] on link "View more" at bounding box center [969, 430] width 57 height 12
click at [789, 27] on input "d" at bounding box center [824, 29] width 156 height 16
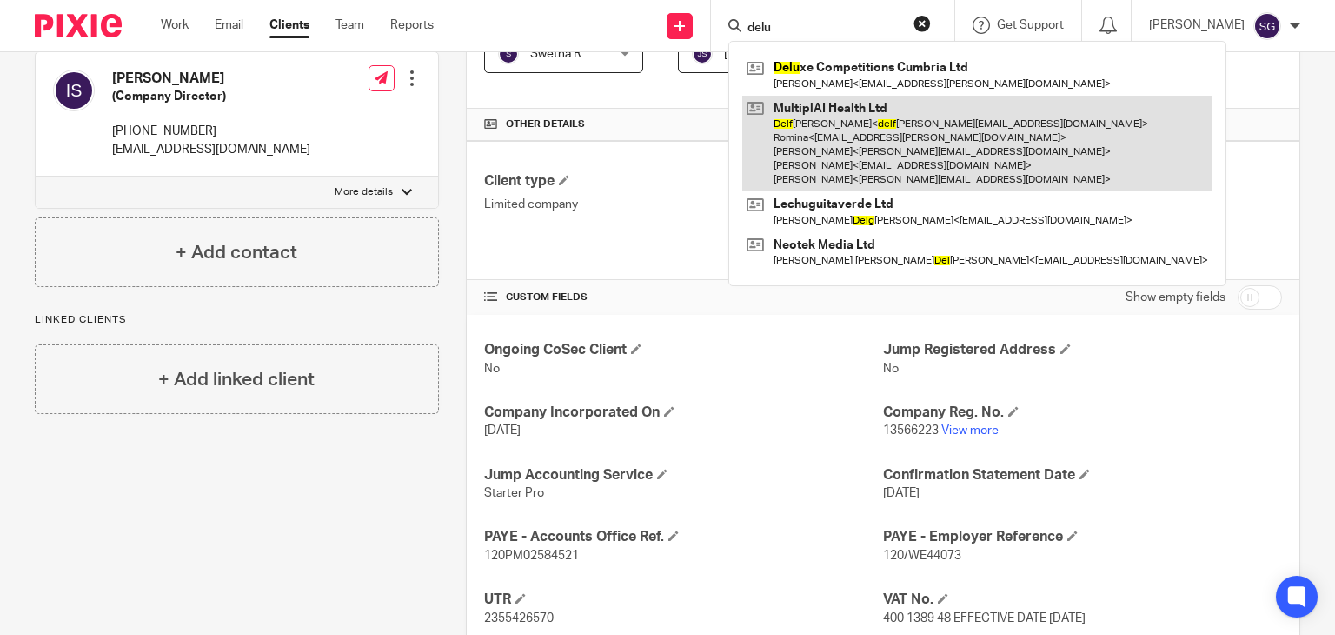
type input "delu"
click at [817, 96] on link at bounding box center [977, 144] width 470 height 96
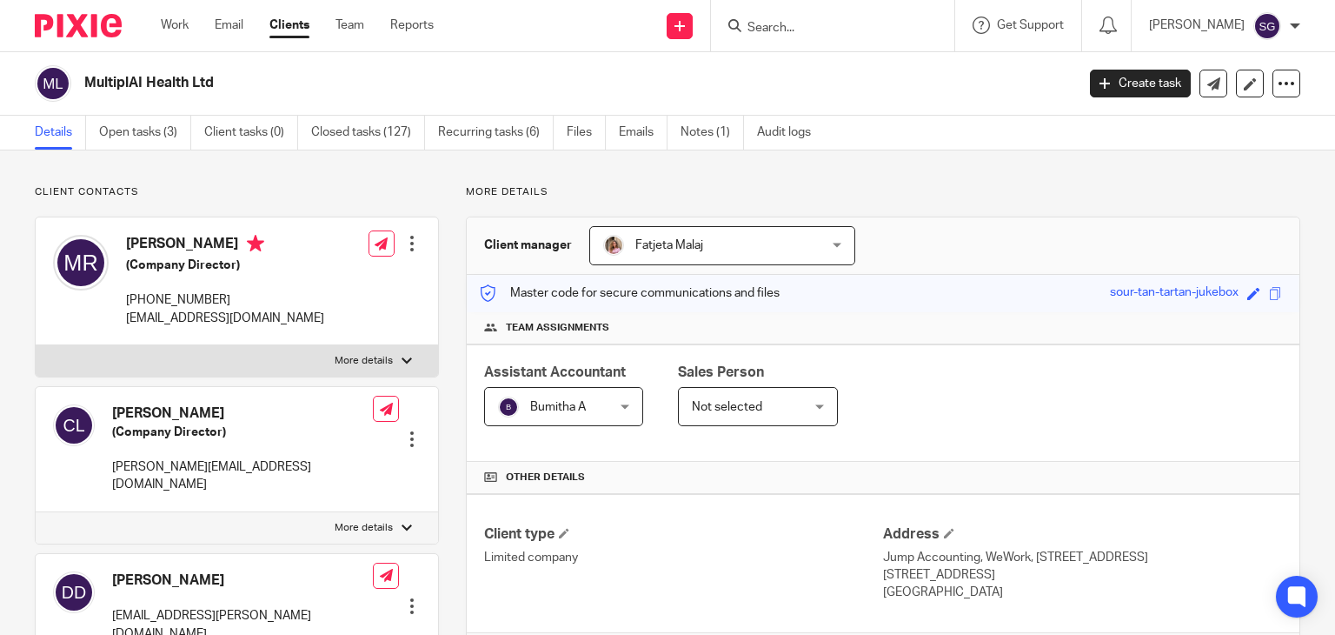
click at [761, 22] on input "Search" at bounding box center [824, 29] width 156 height 16
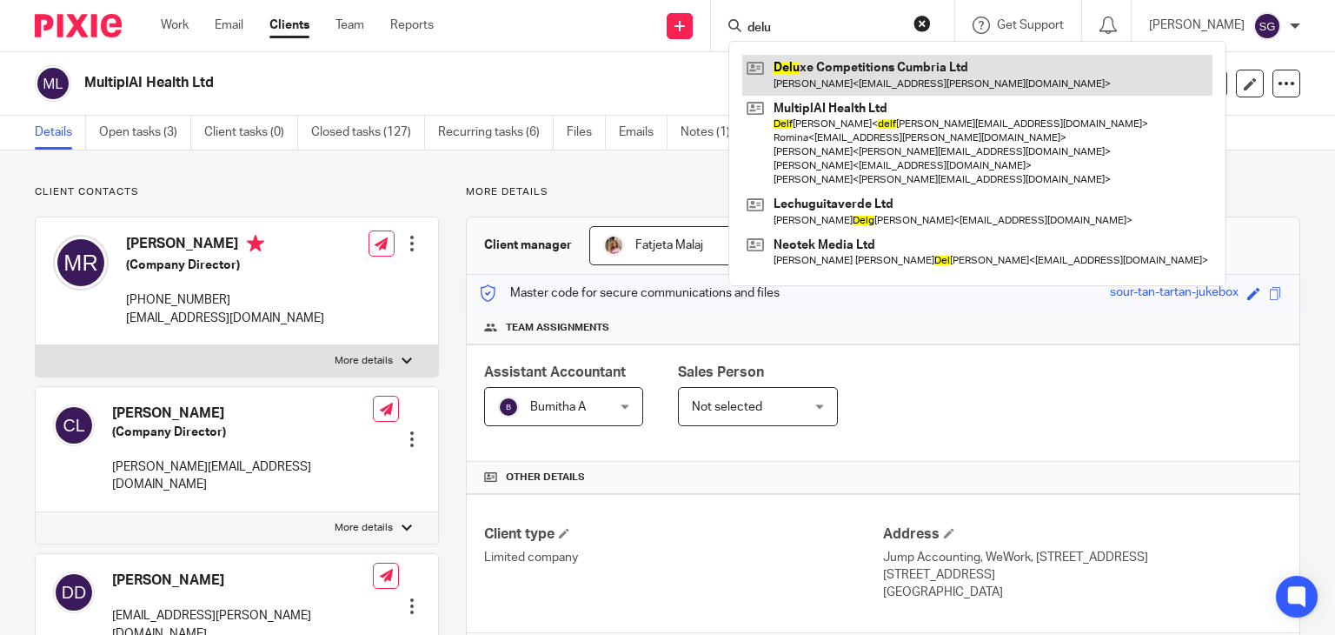
type input "delu"
click at [799, 76] on link at bounding box center [977, 75] width 470 height 40
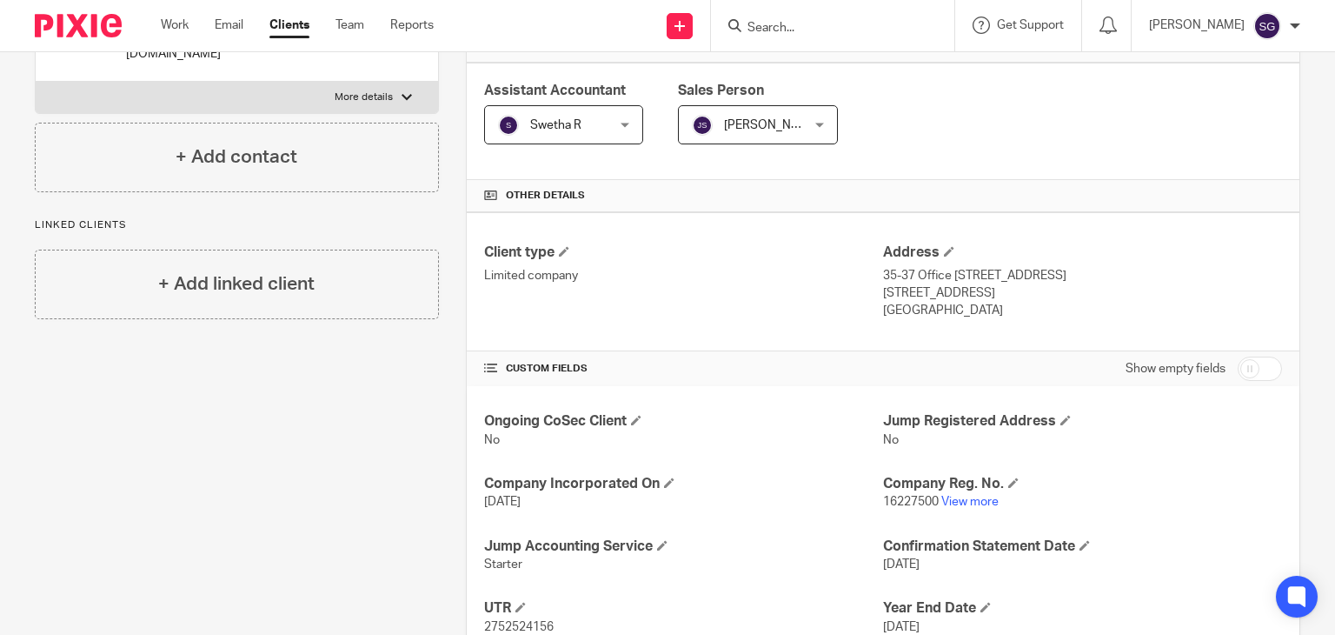
scroll to position [304, 0]
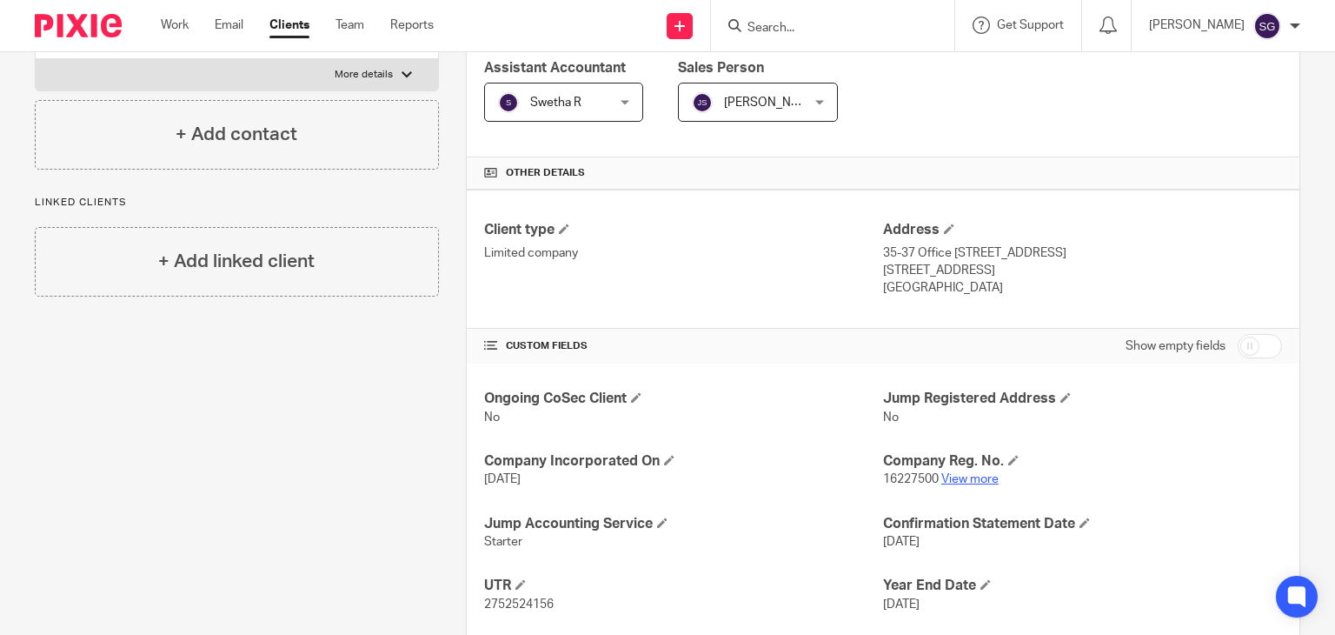
click at [962, 481] on link "View more" at bounding box center [969, 479] width 57 height 12
click at [775, 27] on input "a" at bounding box center [824, 29] width 156 height 16
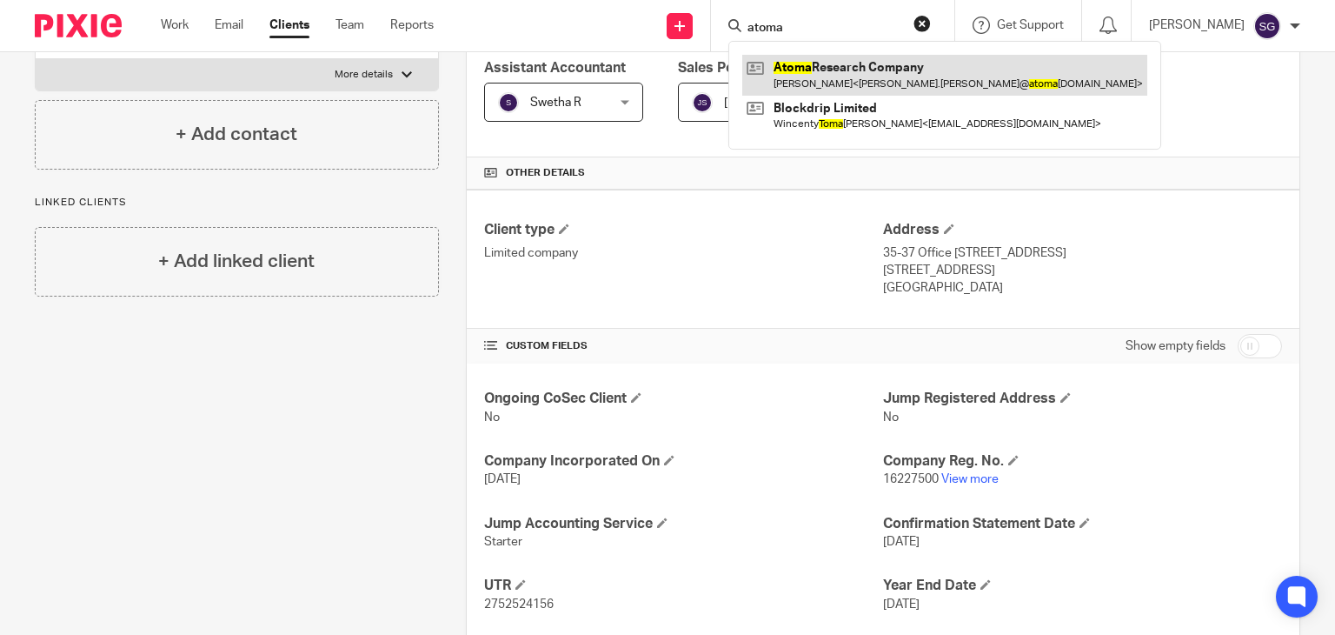
type input "atoma"
click at [812, 85] on link at bounding box center [944, 75] width 405 height 40
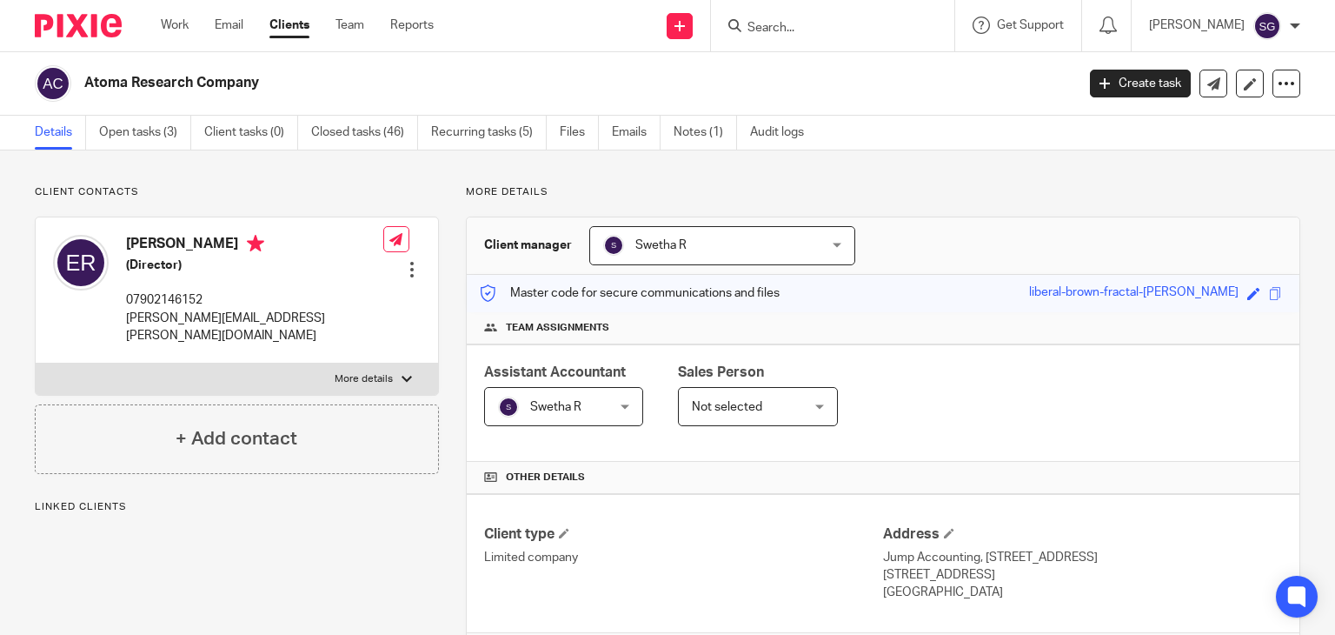
scroll to position [254, 0]
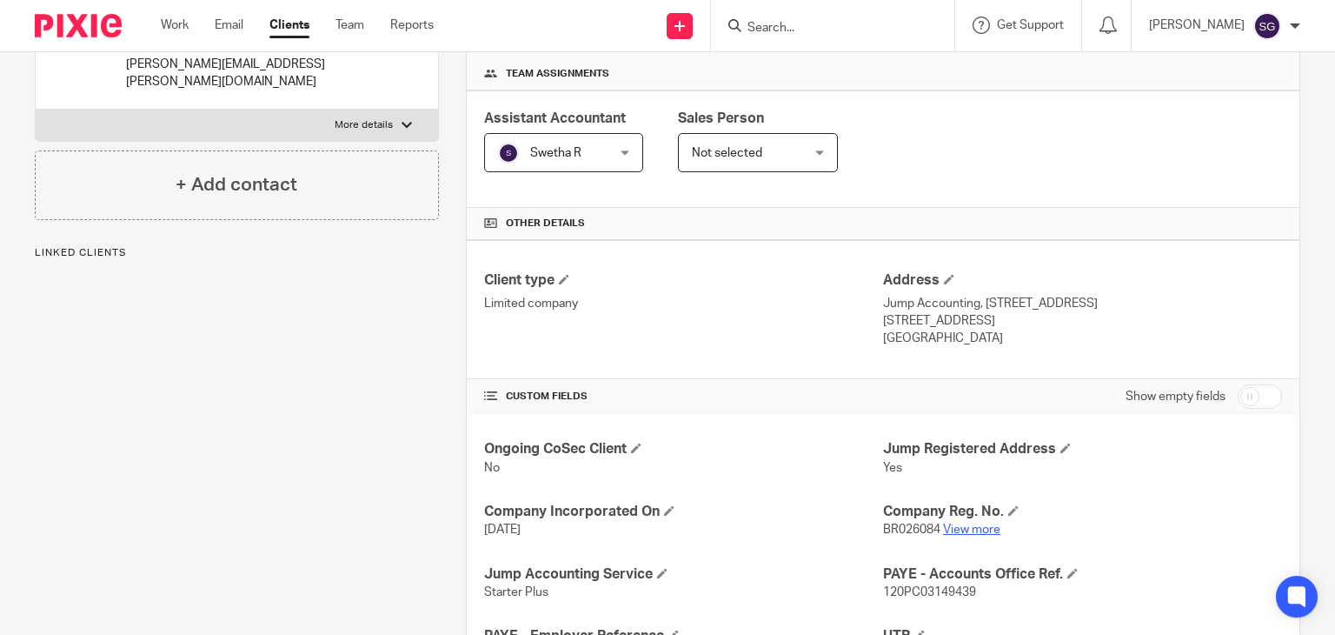
click at [974, 529] on link "View more" at bounding box center [971, 529] width 57 height 12
click at [774, 28] on input "Search" at bounding box center [824, 29] width 156 height 16
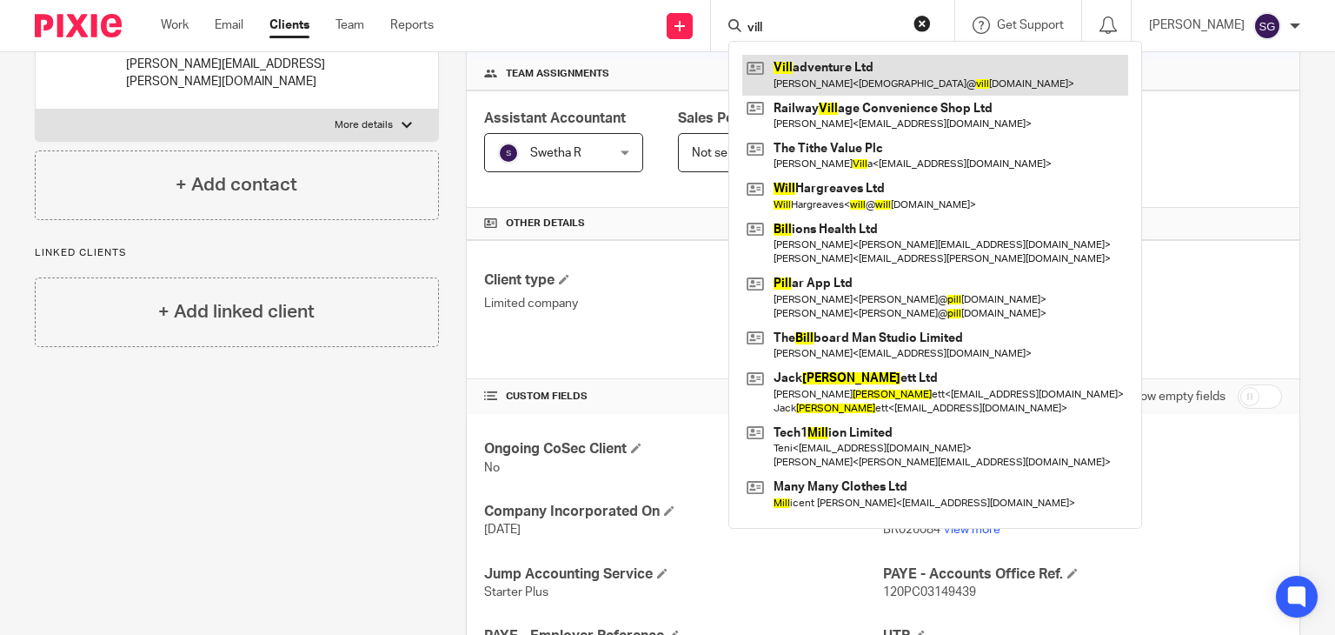
type input "vill"
click at [822, 76] on link at bounding box center [935, 75] width 386 height 40
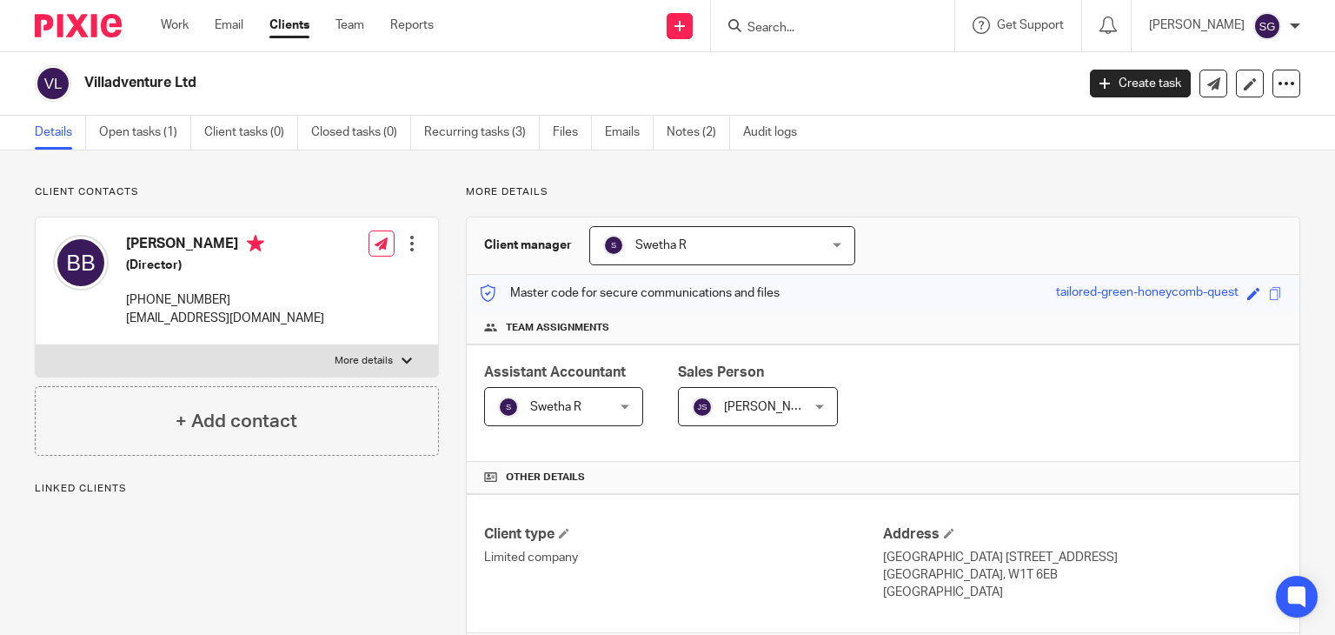
scroll to position [245, 0]
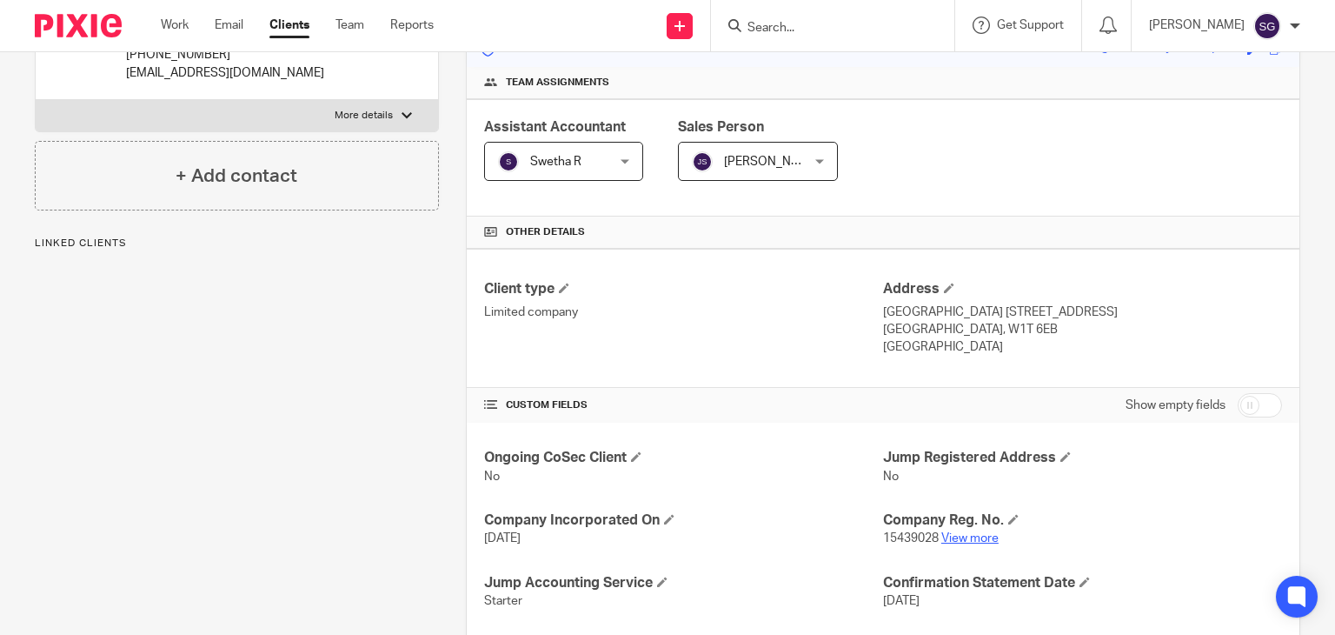
click at [963, 542] on link "View more" at bounding box center [969, 538] width 57 height 12
click at [782, 26] on input "Search" at bounding box center [824, 29] width 156 height 16
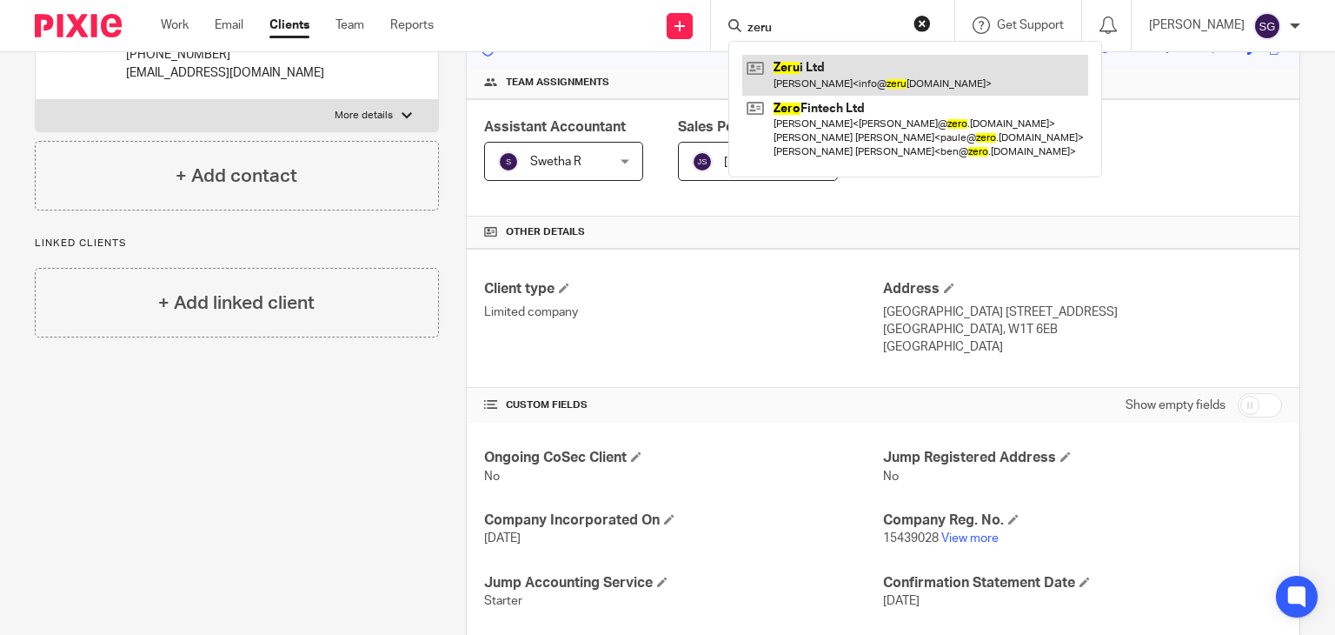
type input "zeru"
click at [856, 79] on link at bounding box center [915, 75] width 346 height 40
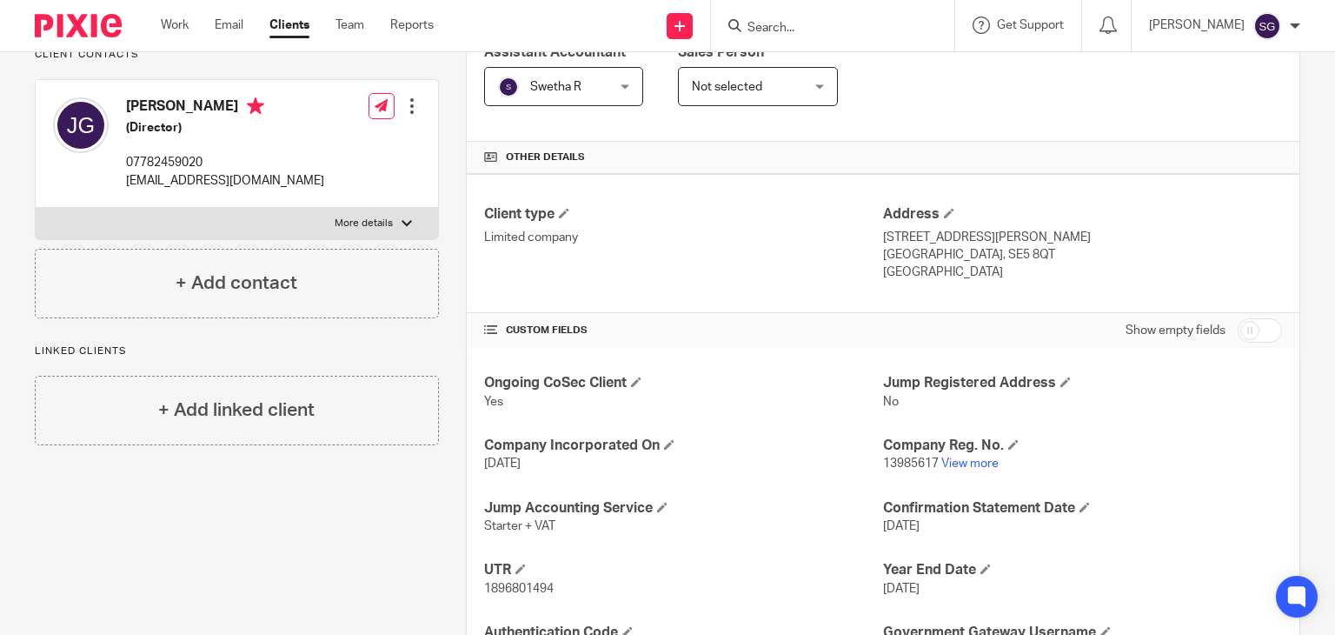
scroll to position [334, 0]
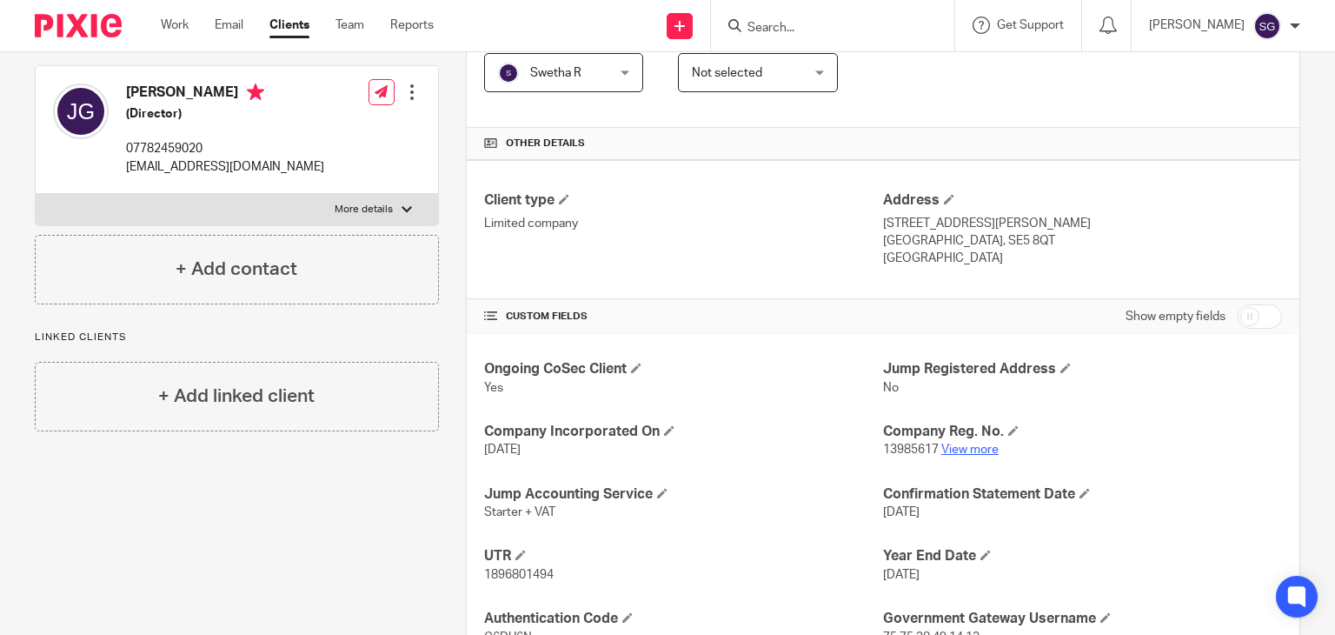
click at [970, 452] on link "View more" at bounding box center [969, 449] width 57 height 12
click at [803, 21] on input "Search" at bounding box center [824, 29] width 156 height 16
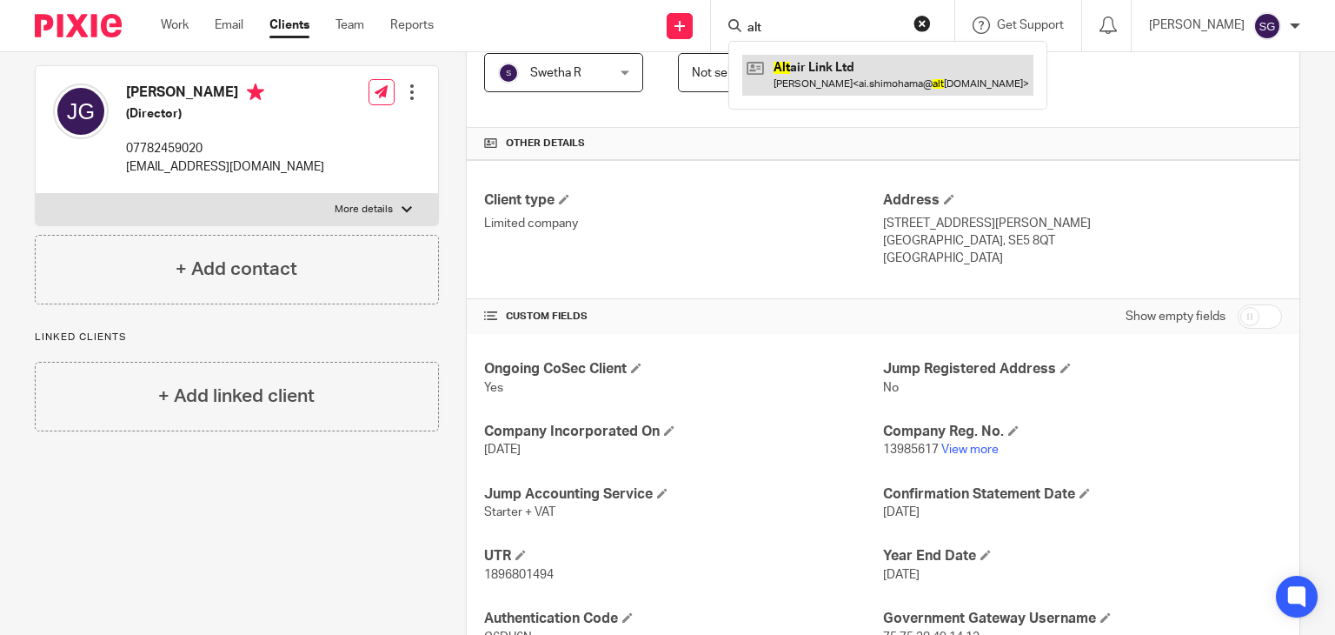
type input "alt"
click at [826, 72] on link at bounding box center [887, 75] width 291 height 40
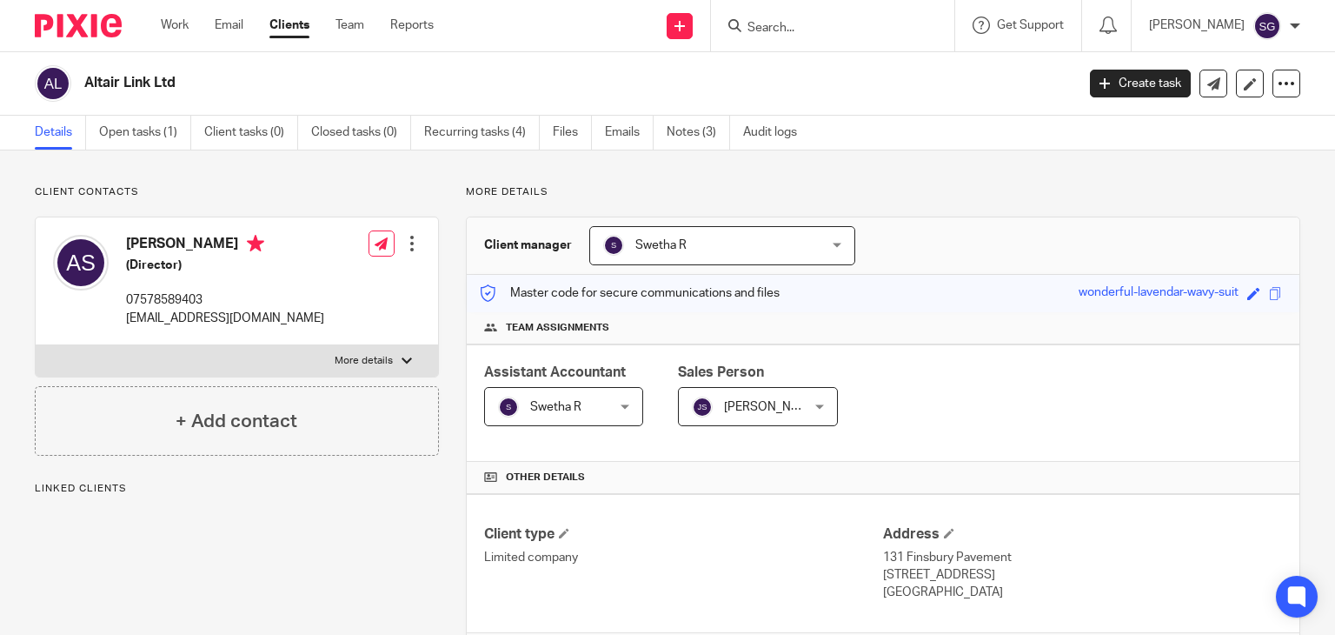
scroll to position [181, 0]
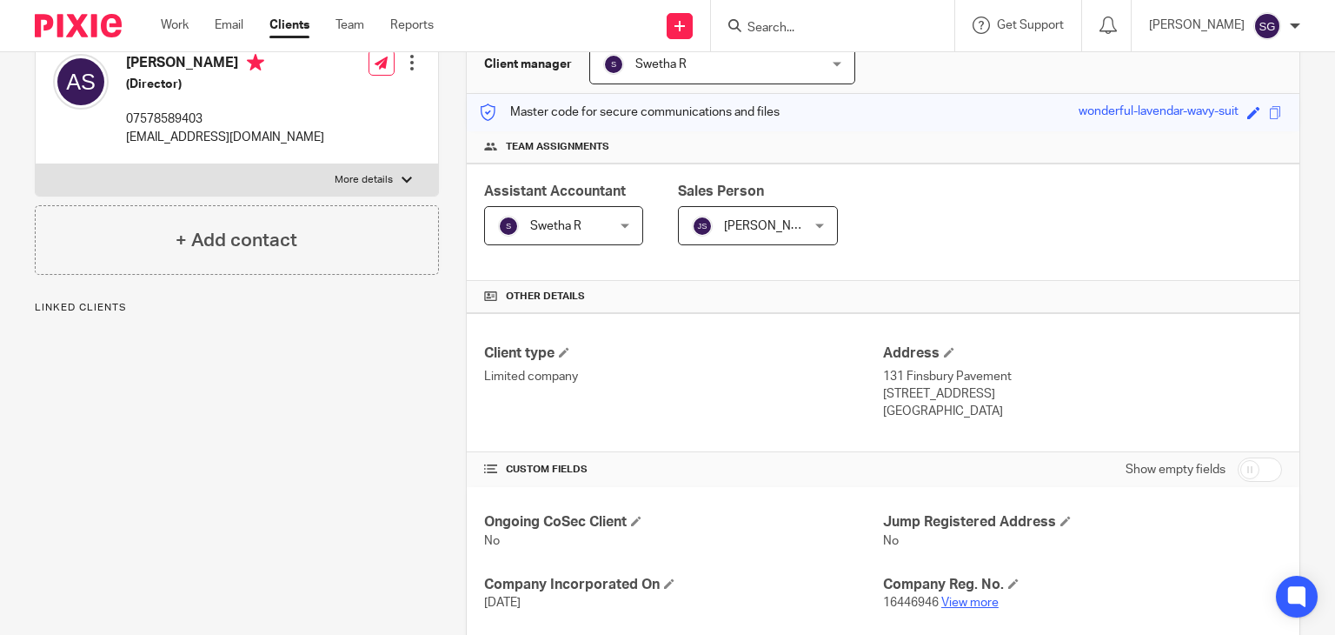
click at [964, 602] on link "View more" at bounding box center [969, 602] width 57 height 12
click at [808, 27] on input "c" at bounding box center [824, 29] width 156 height 16
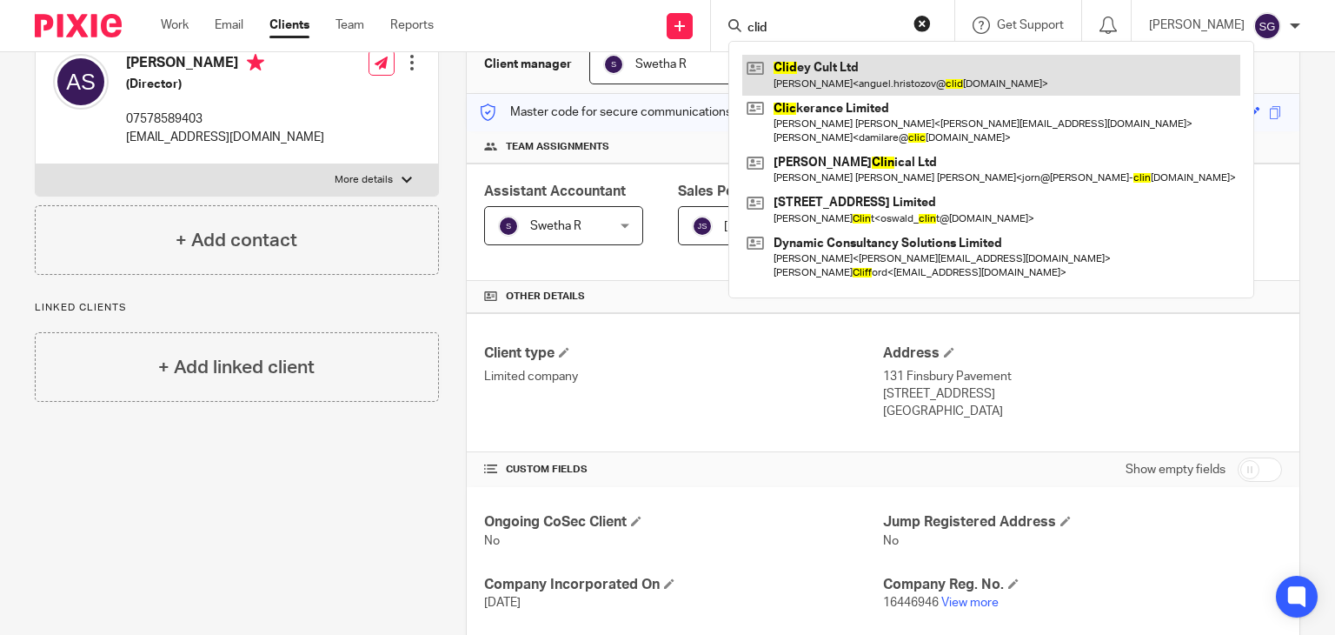
type input "clid"
click at [821, 65] on link at bounding box center [991, 75] width 498 height 40
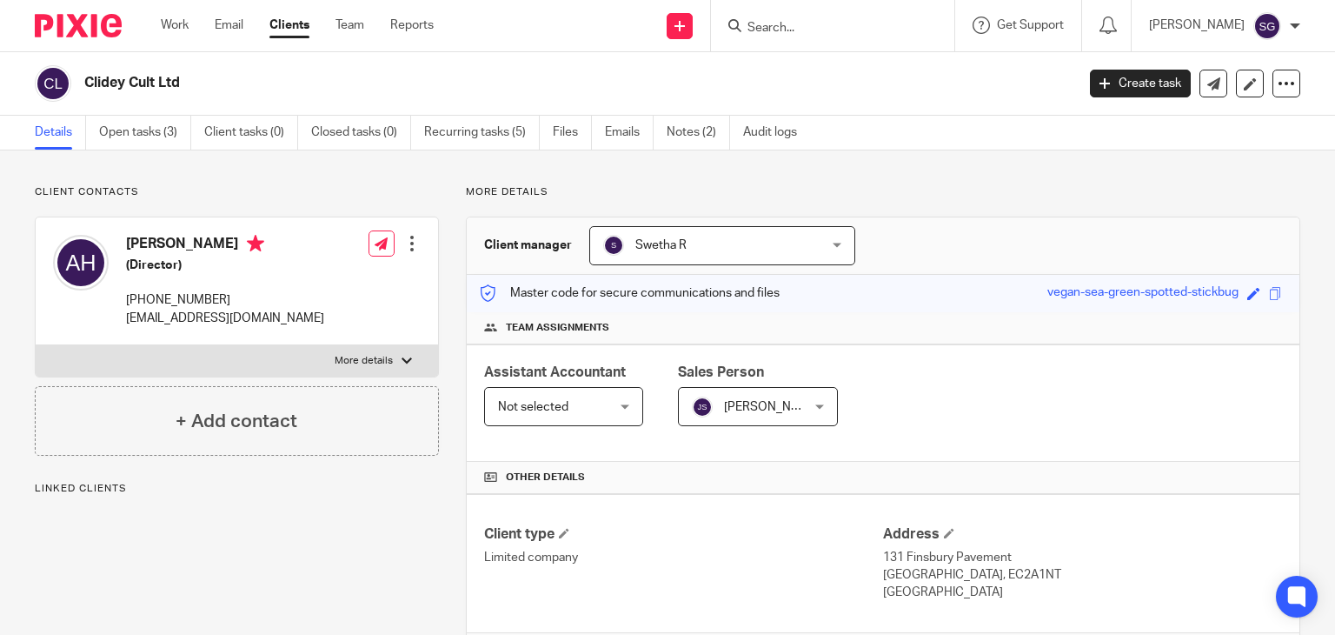
scroll to position [468, 0]
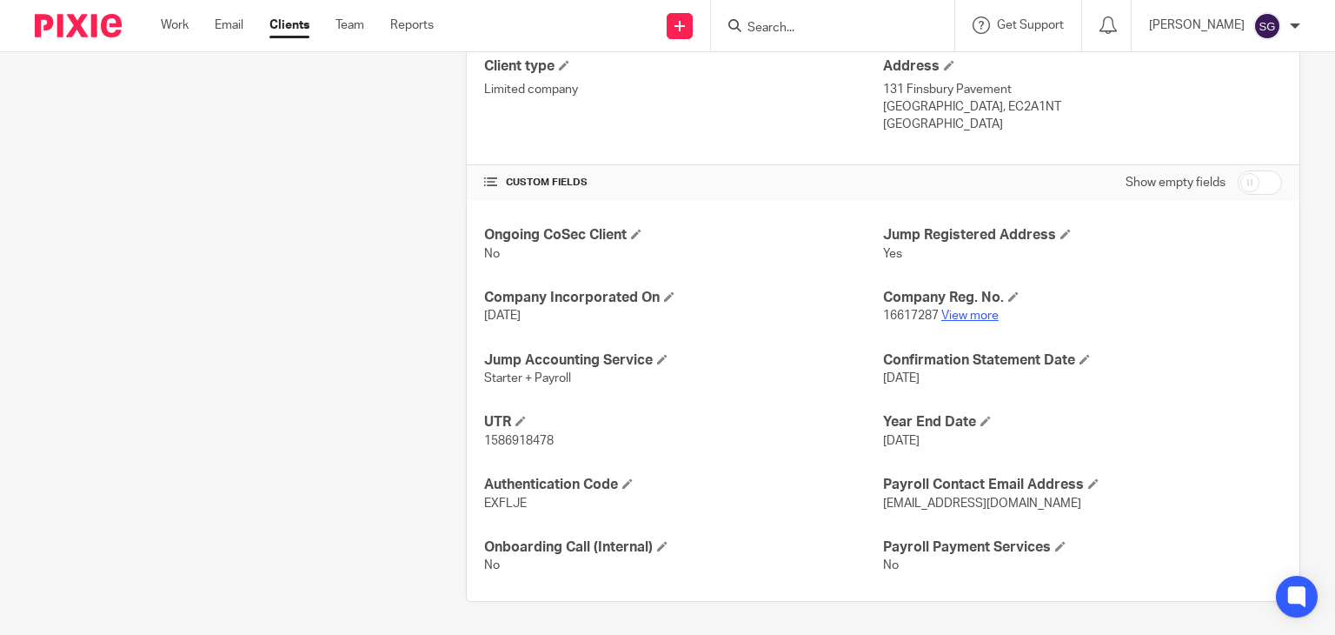
click at [948, 313] on link "View more" at bounding box center [969, 315] width 57 height 12
